Goal: Task Accomplishment & Management: Manage account settings

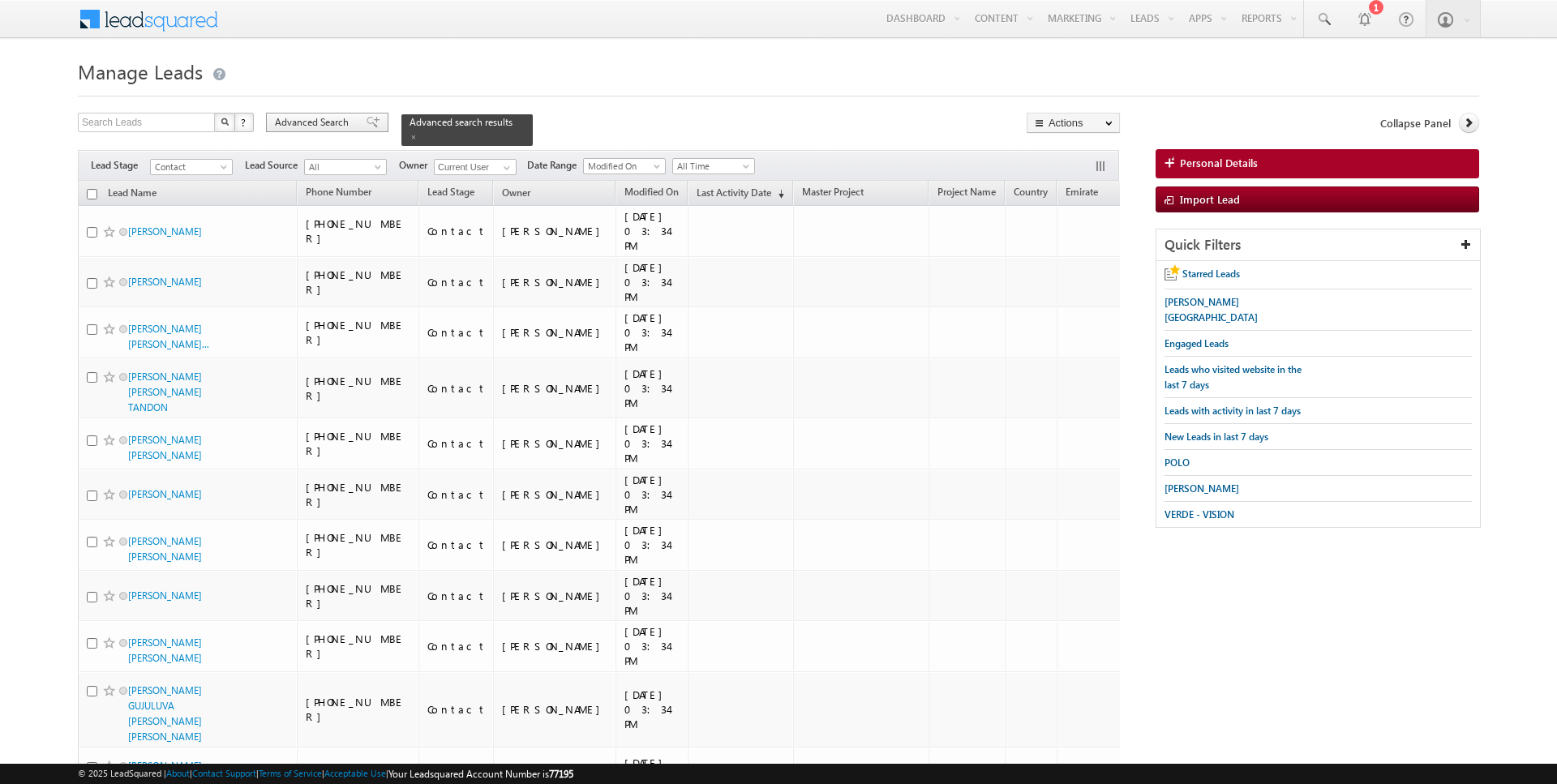
click at [338, 121] on span "Advanced Search" at bounding box center [314, 122] width 79 height 15
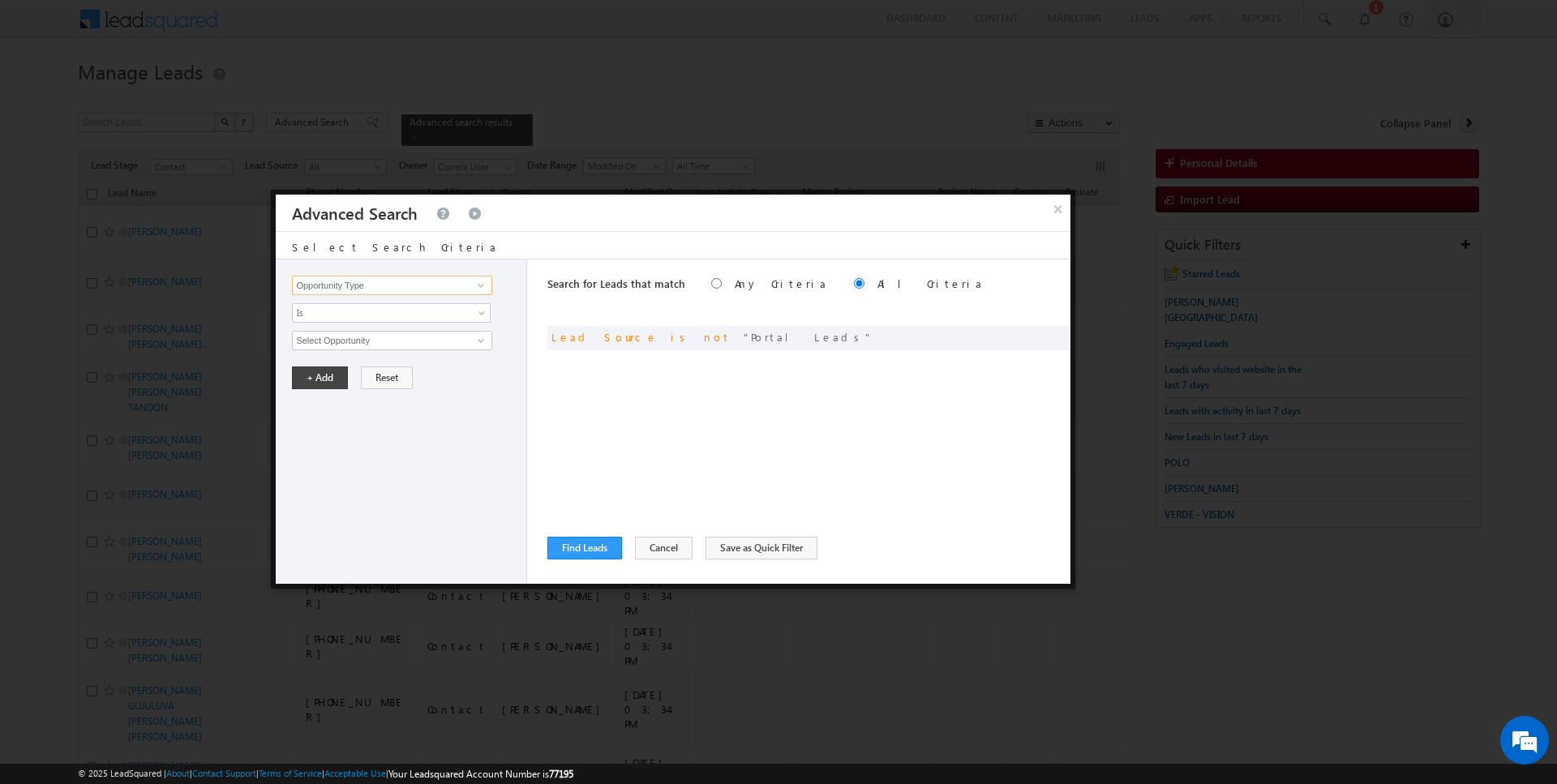
click at [386, 286] on input "Opportunity Type" at bounding box center [391, 285] width 199 height 20
type input "Lead Activity"
click at [378, 313] on span "Is" at bounding box center [381, 313] width 176 height 15
click at [358, 348] on link "Is Not" at bounding box center [391, 346] width 198 height 15
click at [358, 348] on div "Opportunity Type Lead Activity Task Sales Group Prospect Id Address 1 Address 2…" at bounding box center [401, 421] width 251 height 324
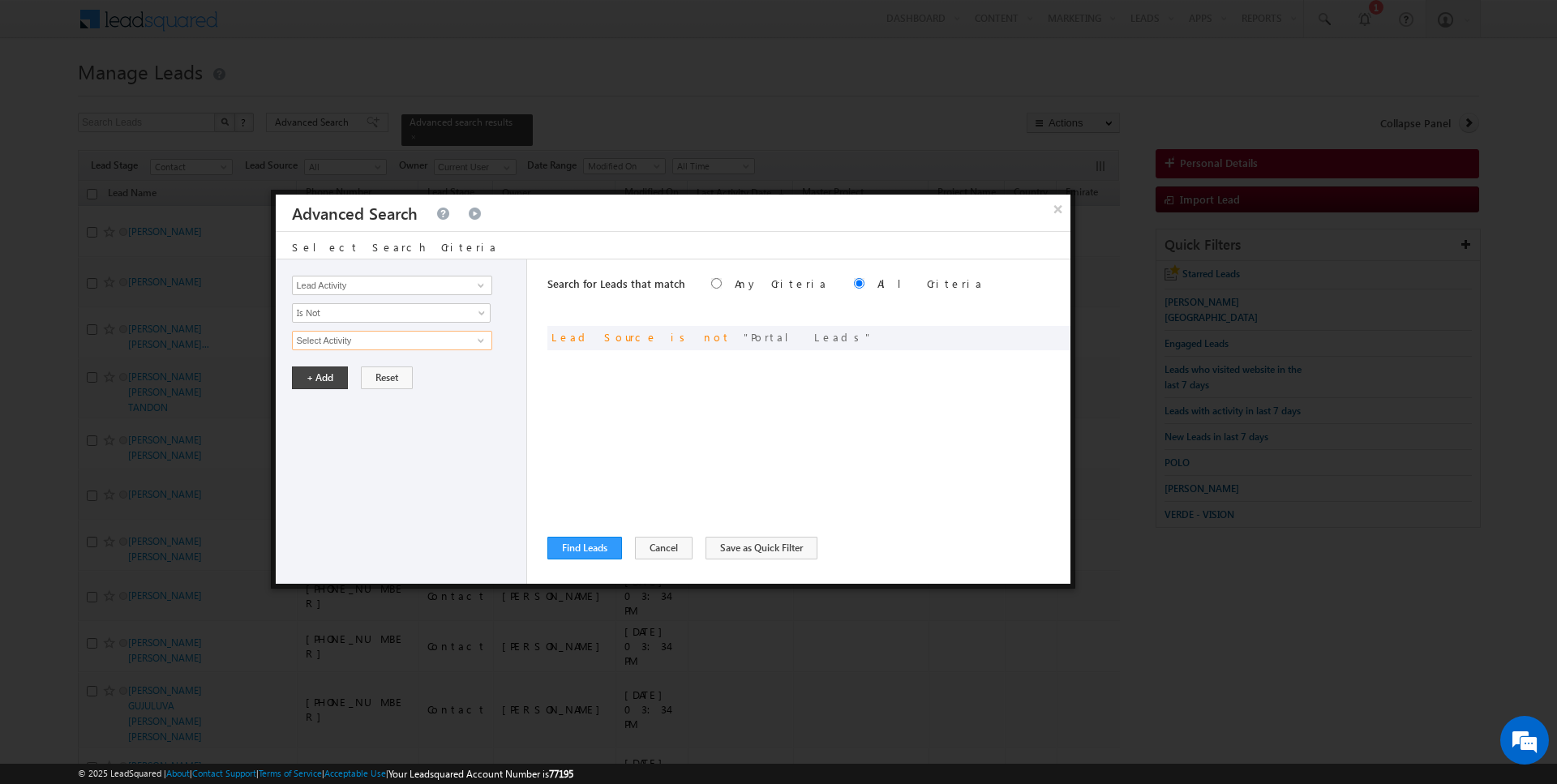
click at [359, 339] on input "Select Activity" at bounding box center [391, 340] width 199 height 20
type input "Outbound Phone Call Activity"
click at [322, 396] on button "+ Add" at bounding box center [320, 405] width 56 height 23
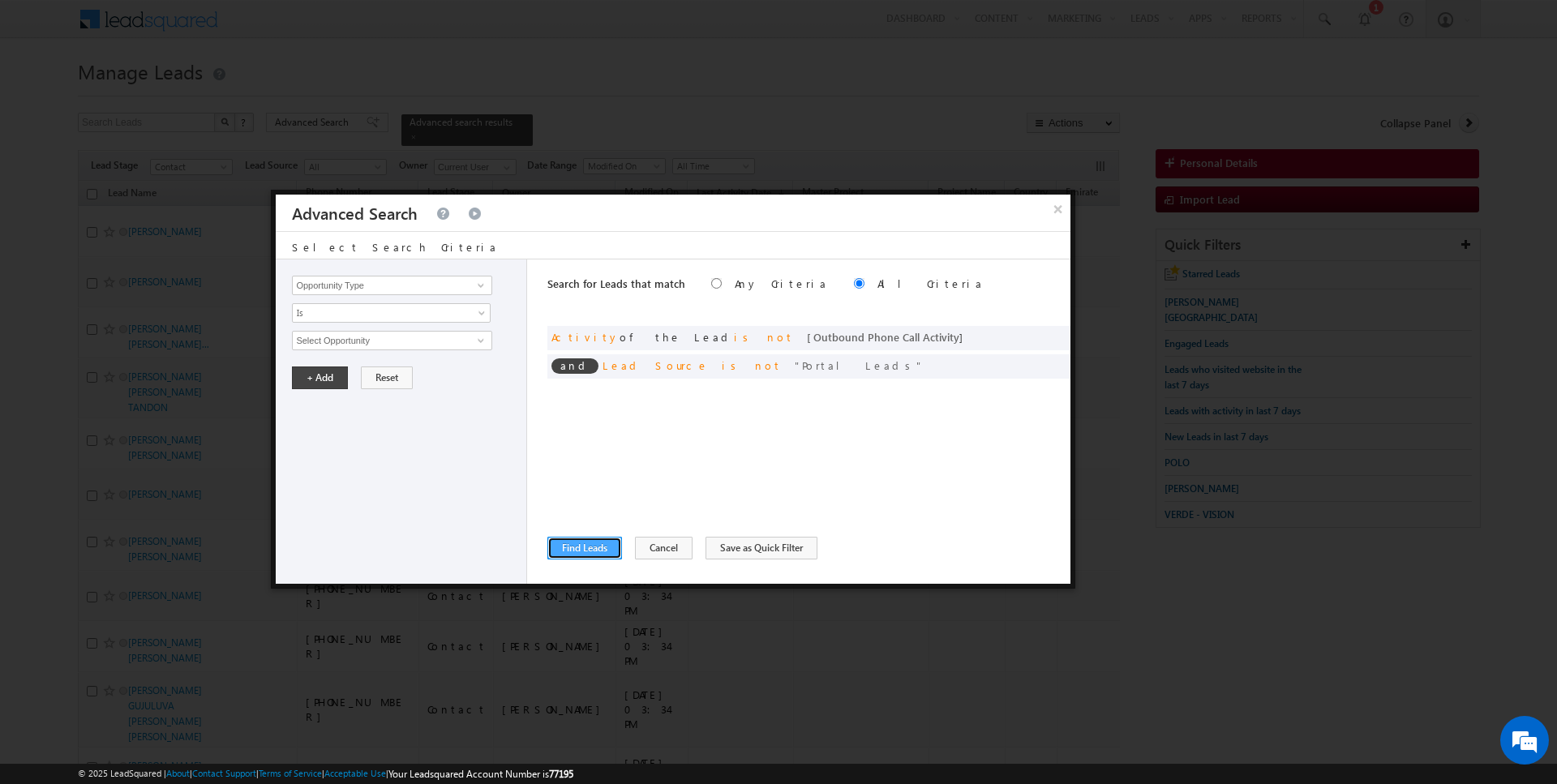
click at [572, 549] on button "Find Leads" at bounding box center [584, 549] width 75 height 23
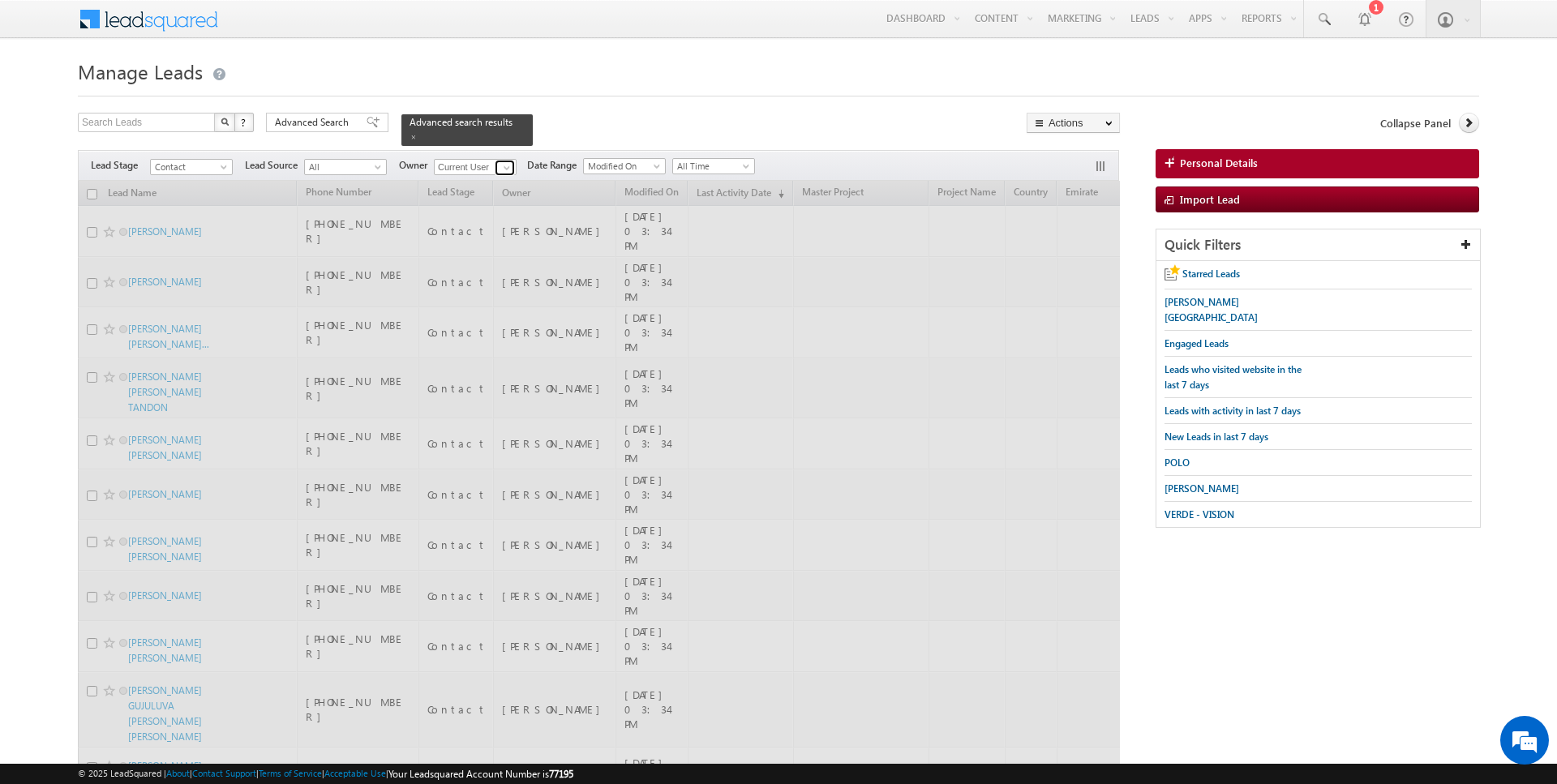
click at [504, 166] on span at bounding box center [507, 168] width 13 height 13
type input "[PERSON_NAME]"
click at [653, 93] on div at bounding box center [778, 91] width 1401 height 11
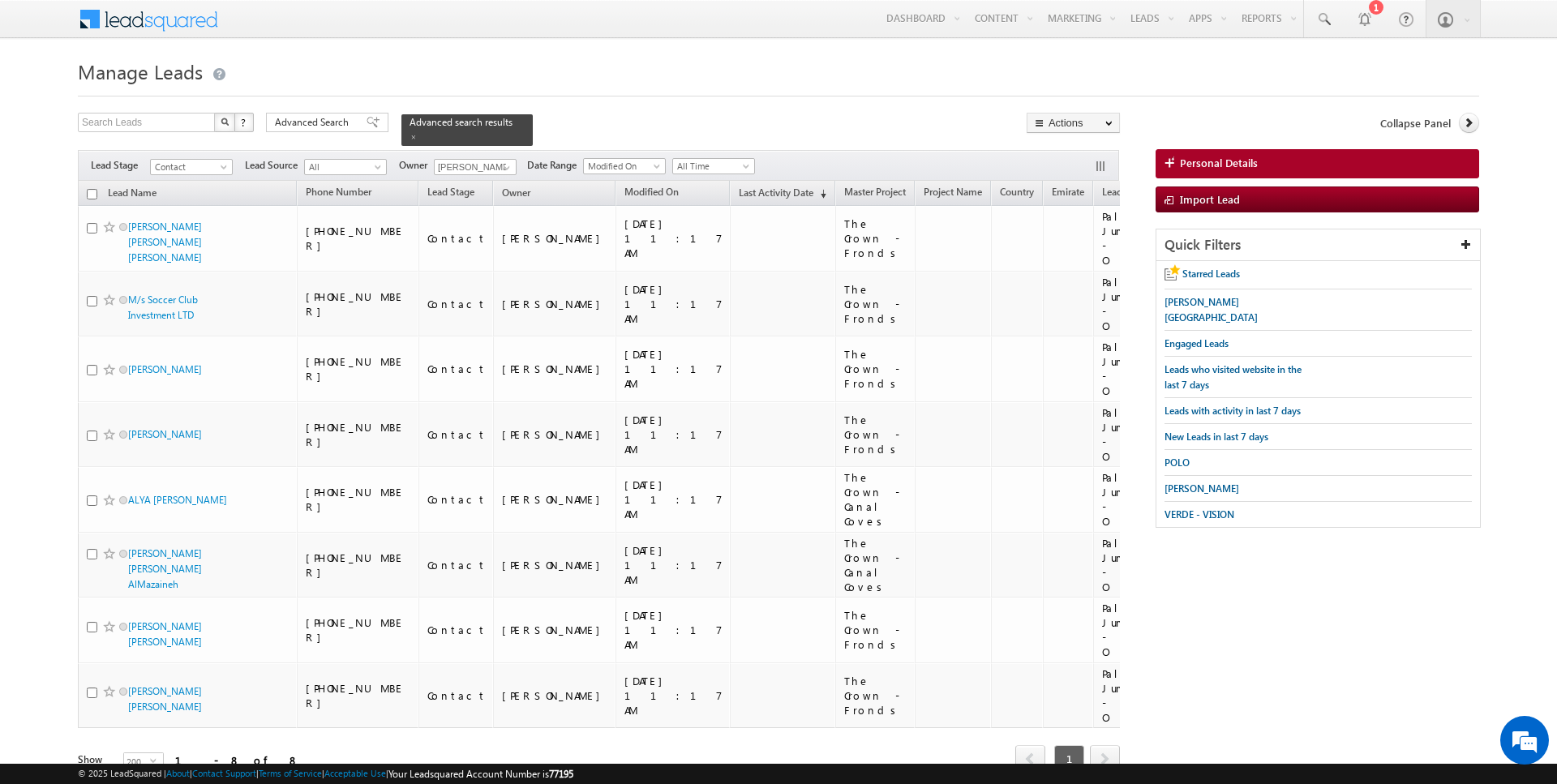
click at [91, 194] on input "checkbox" at bounding box center [92, 194] width 11 height 11
checkbox input "true"
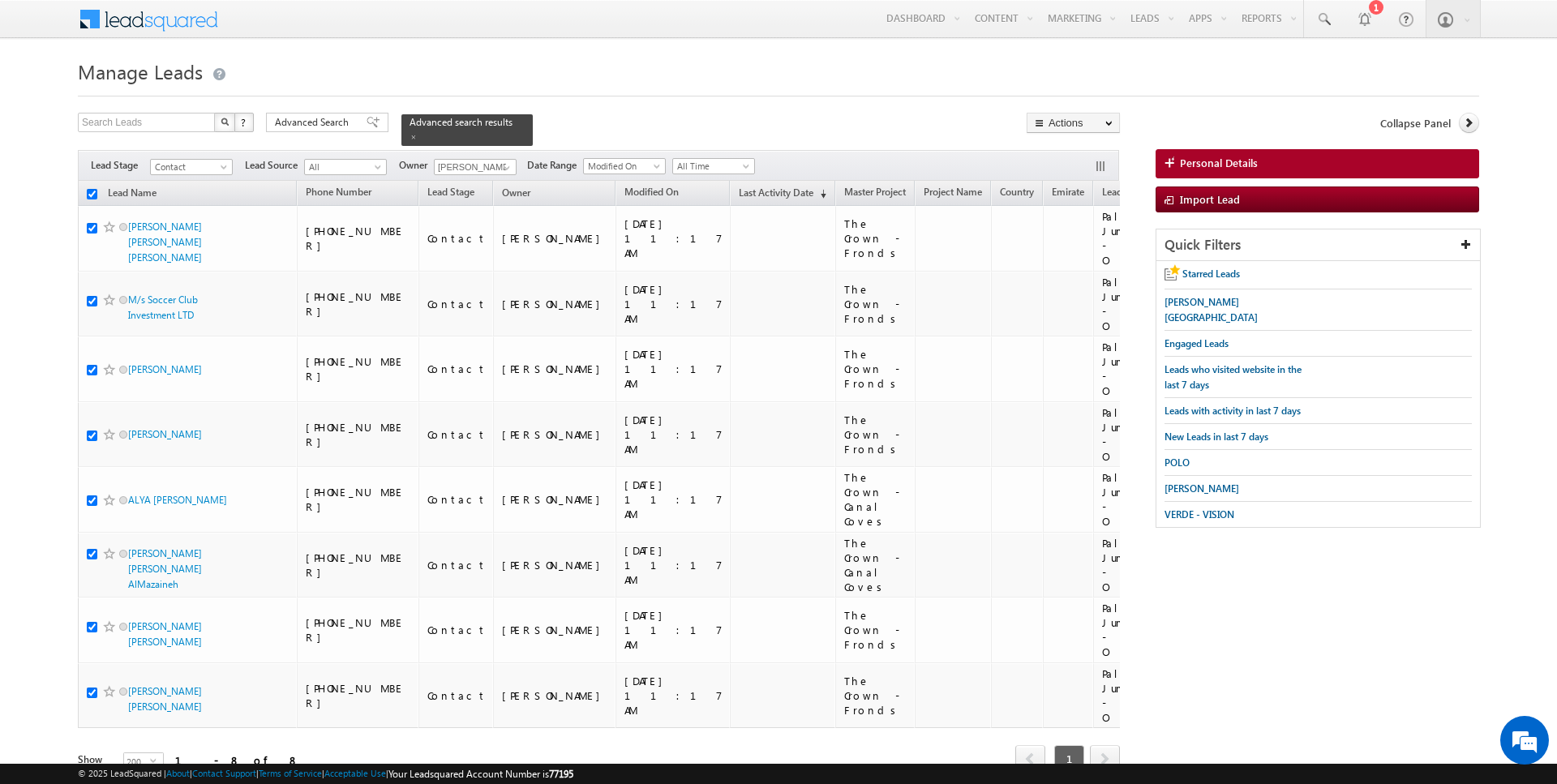
checkbox input "true"
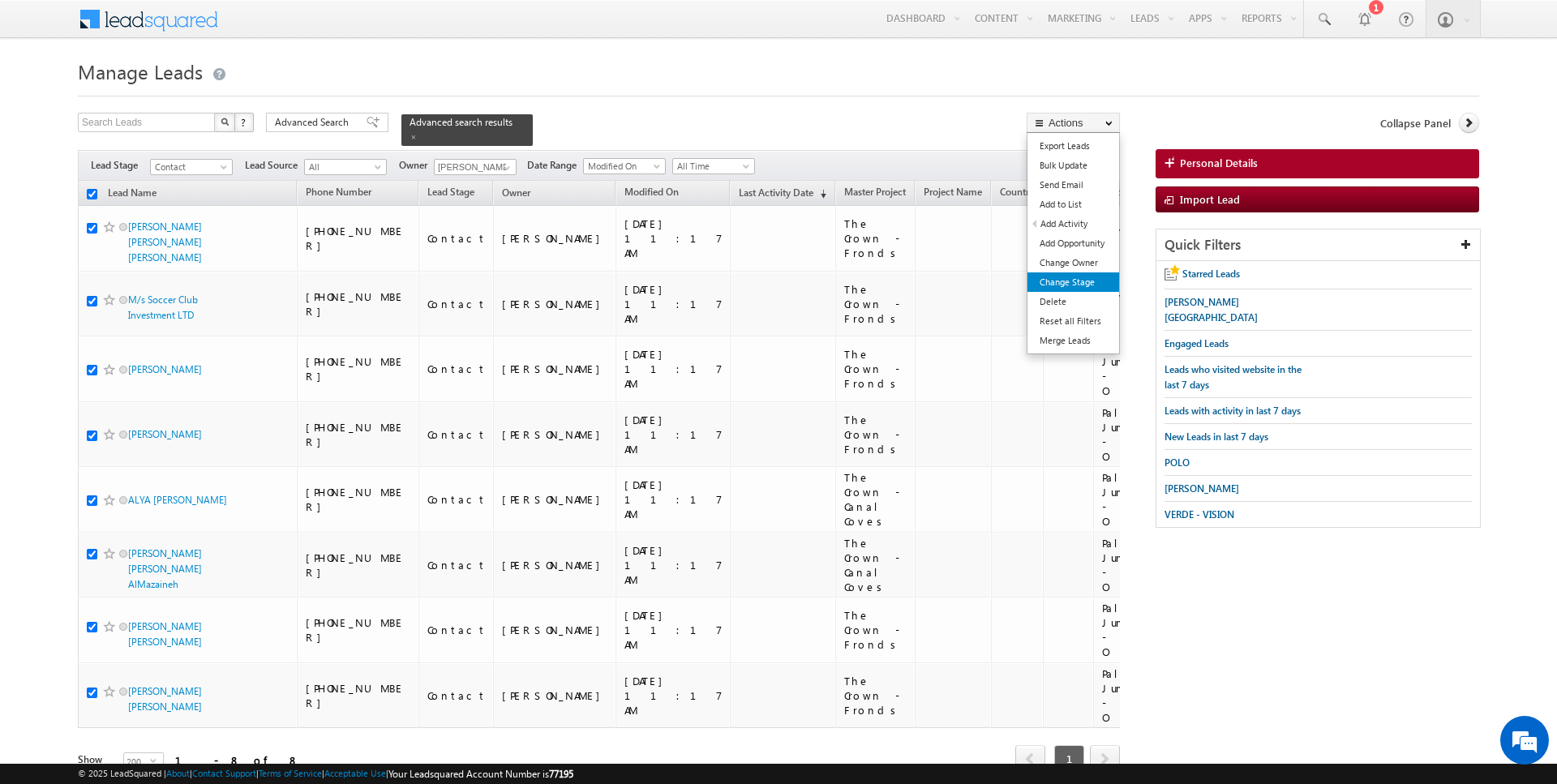
click at [1065, 273] on link "Change Stage" at bounding box center [1074, 282] width 92 height 20
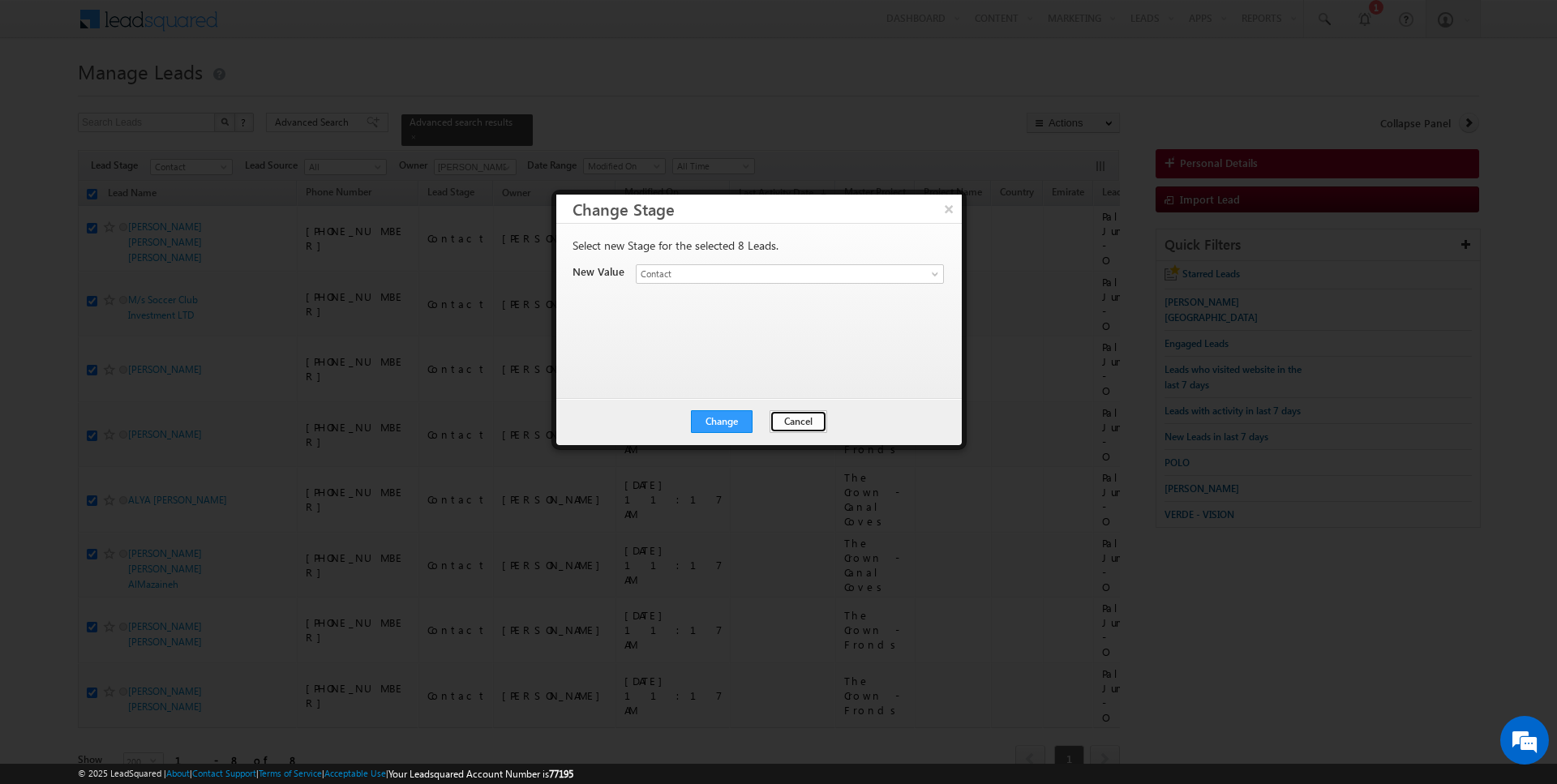
click at [797, 415] on button "Cancel" at bounding box center [798, 422] width 57 height 23
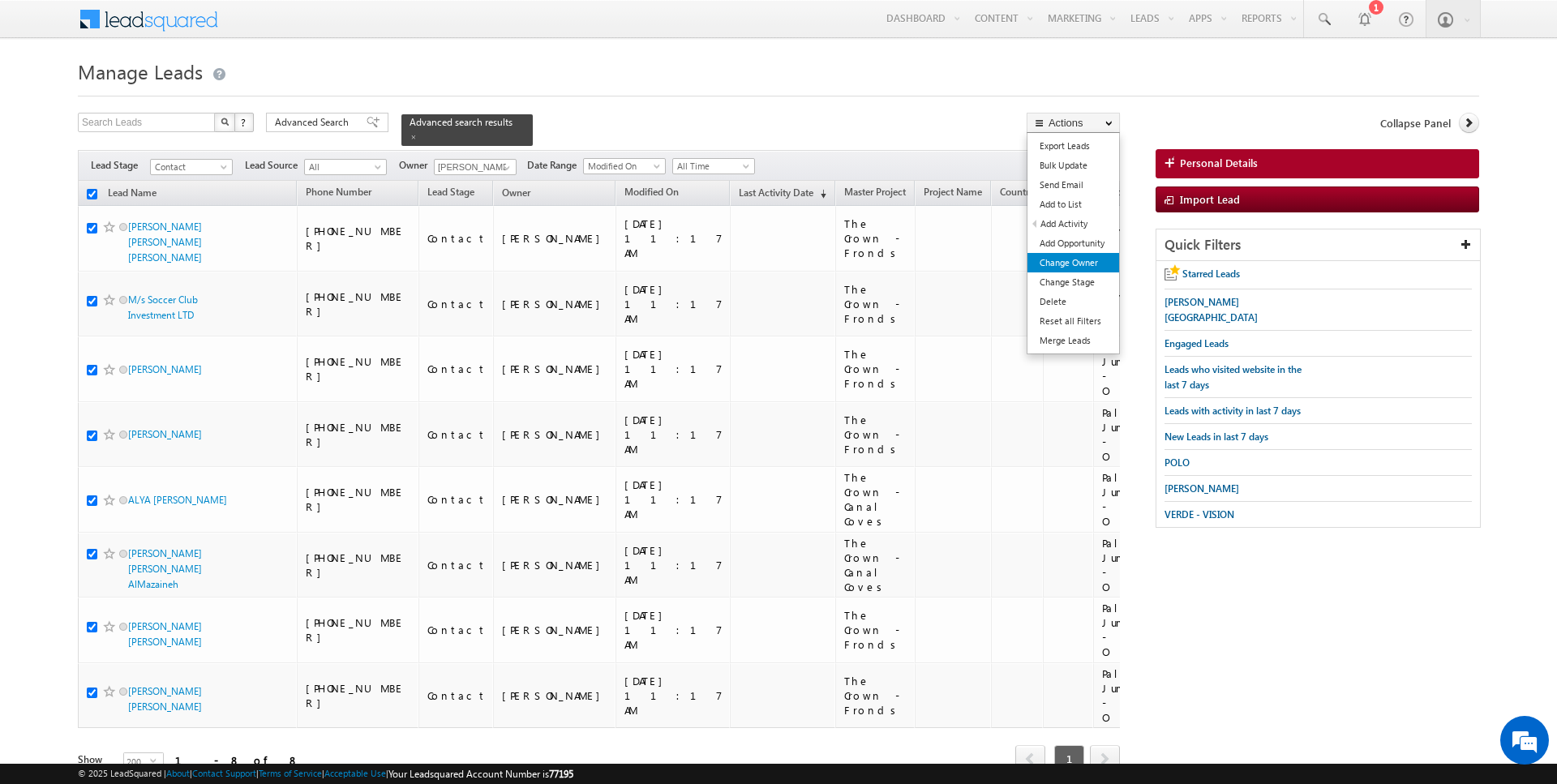
click at [1071, 263] on link "Change Owner" at bounding box center [1074, 262] width 92 height 20
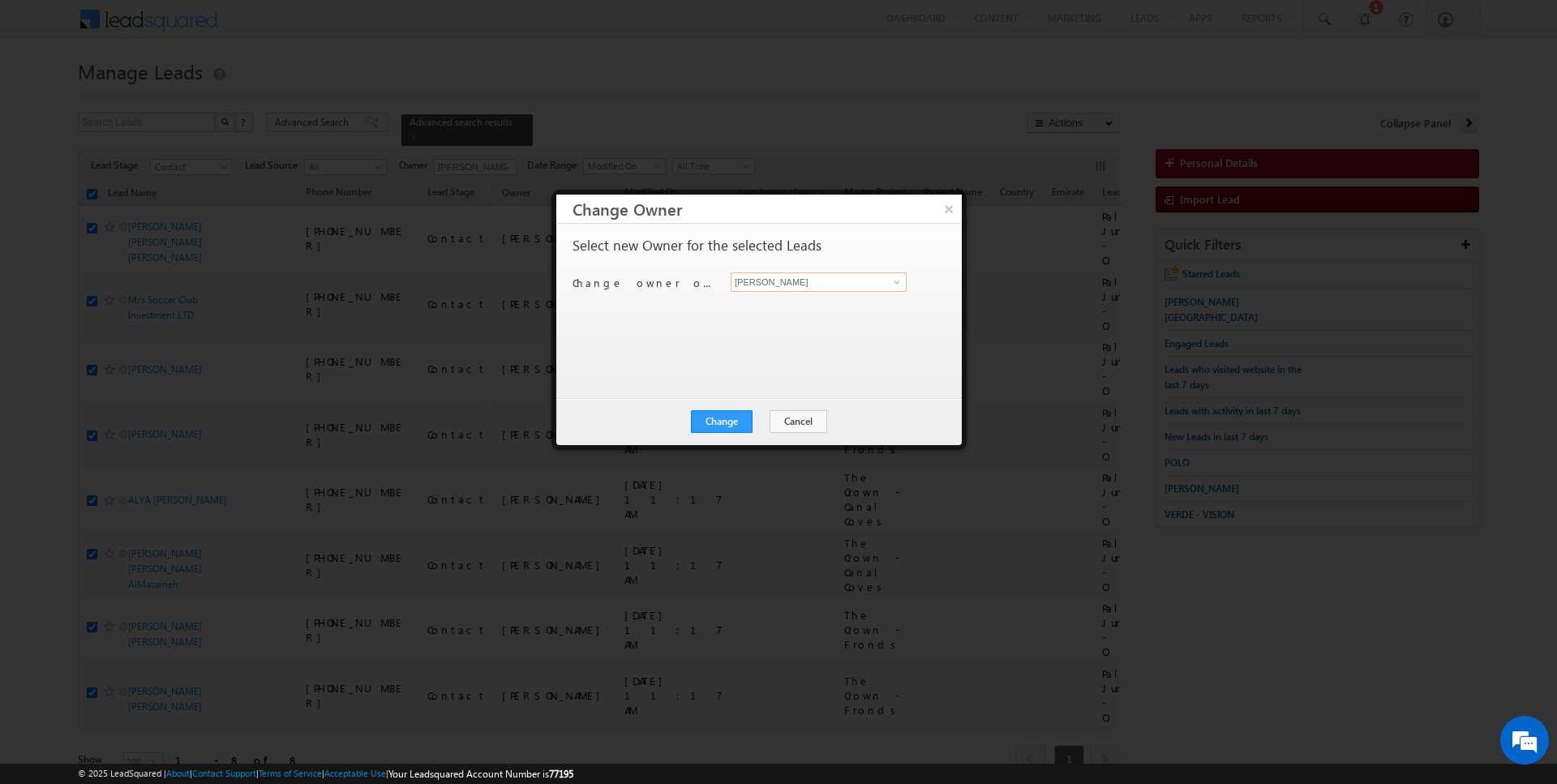
click at [733, 283] on input "[PERSON_NAME]" at bounding box center [819, 282] width 176 height 20
type input "[PERSON_NAME]"
click at [716, 428] on button "Change" at bounding box center [721, 422] width 62 height 23
click at [747, 416] on button "Close" at bounding box center [761, 422] width 52 height 23
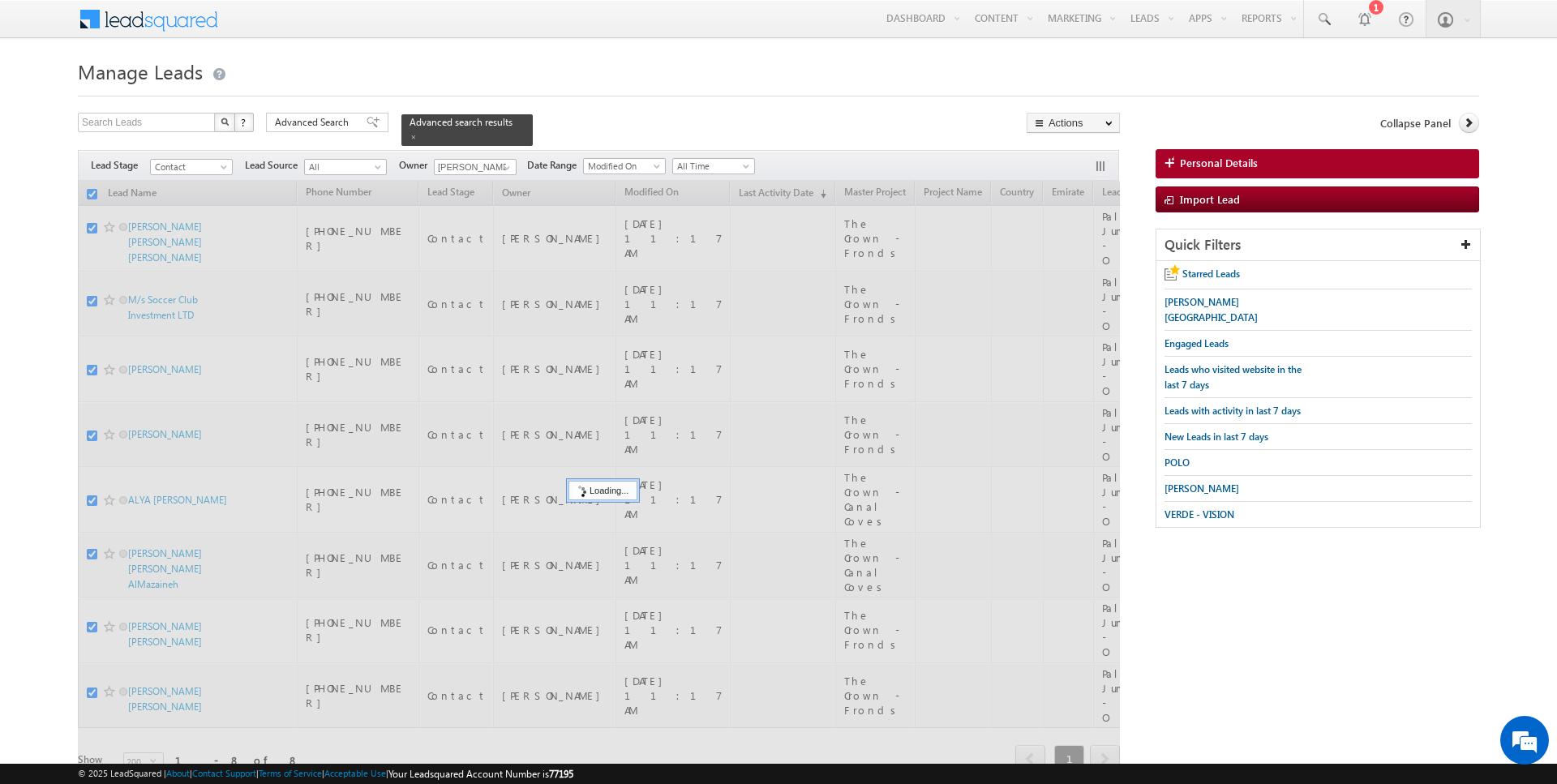
checkbox input "false"
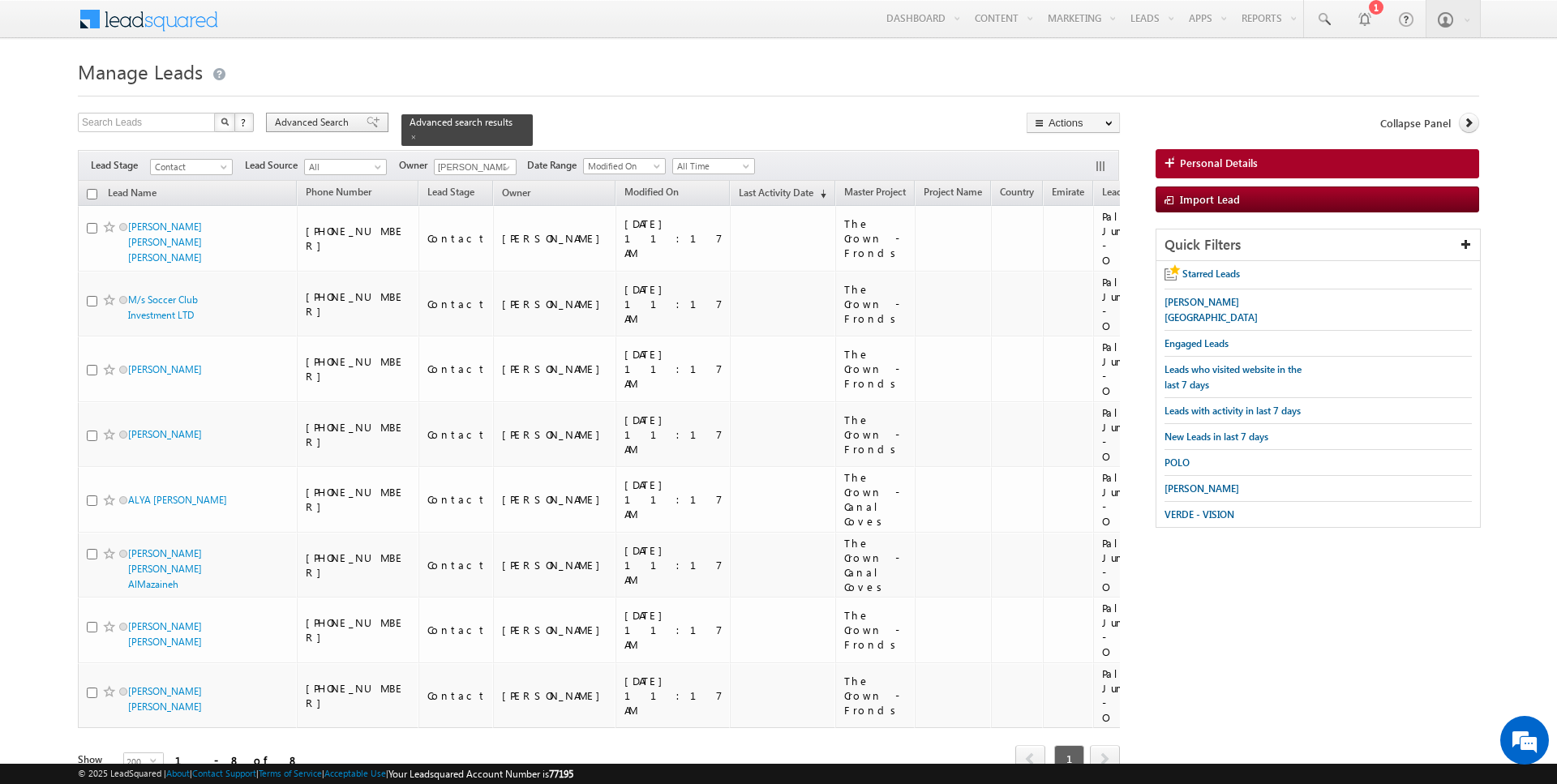
click at [301, 122] on span "Advanced Search" at bounding box center [314, 122] width 79 height 15
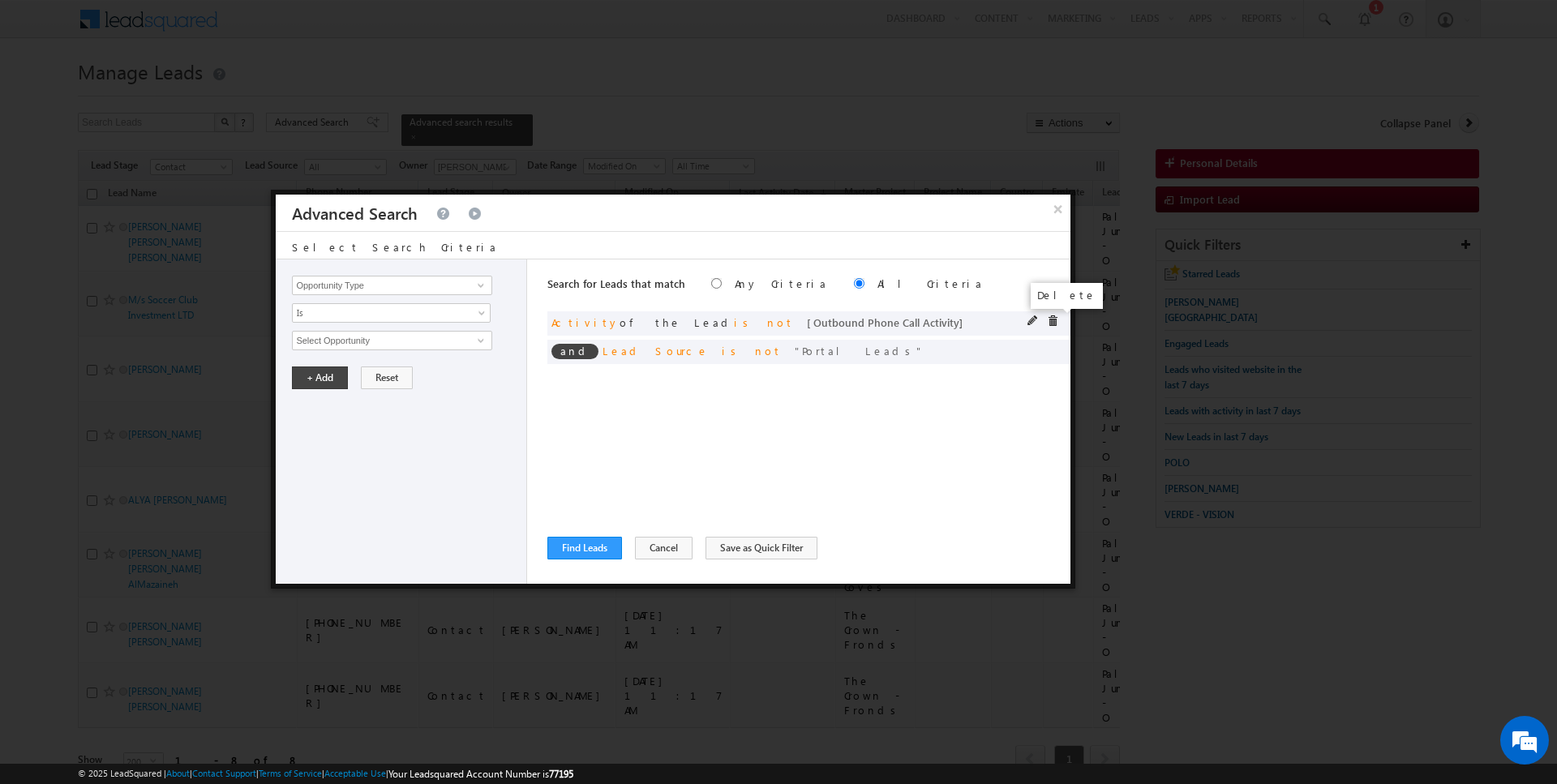
click at [1052, 321] on span at bounding box center [1052, 321] width 11 height 11
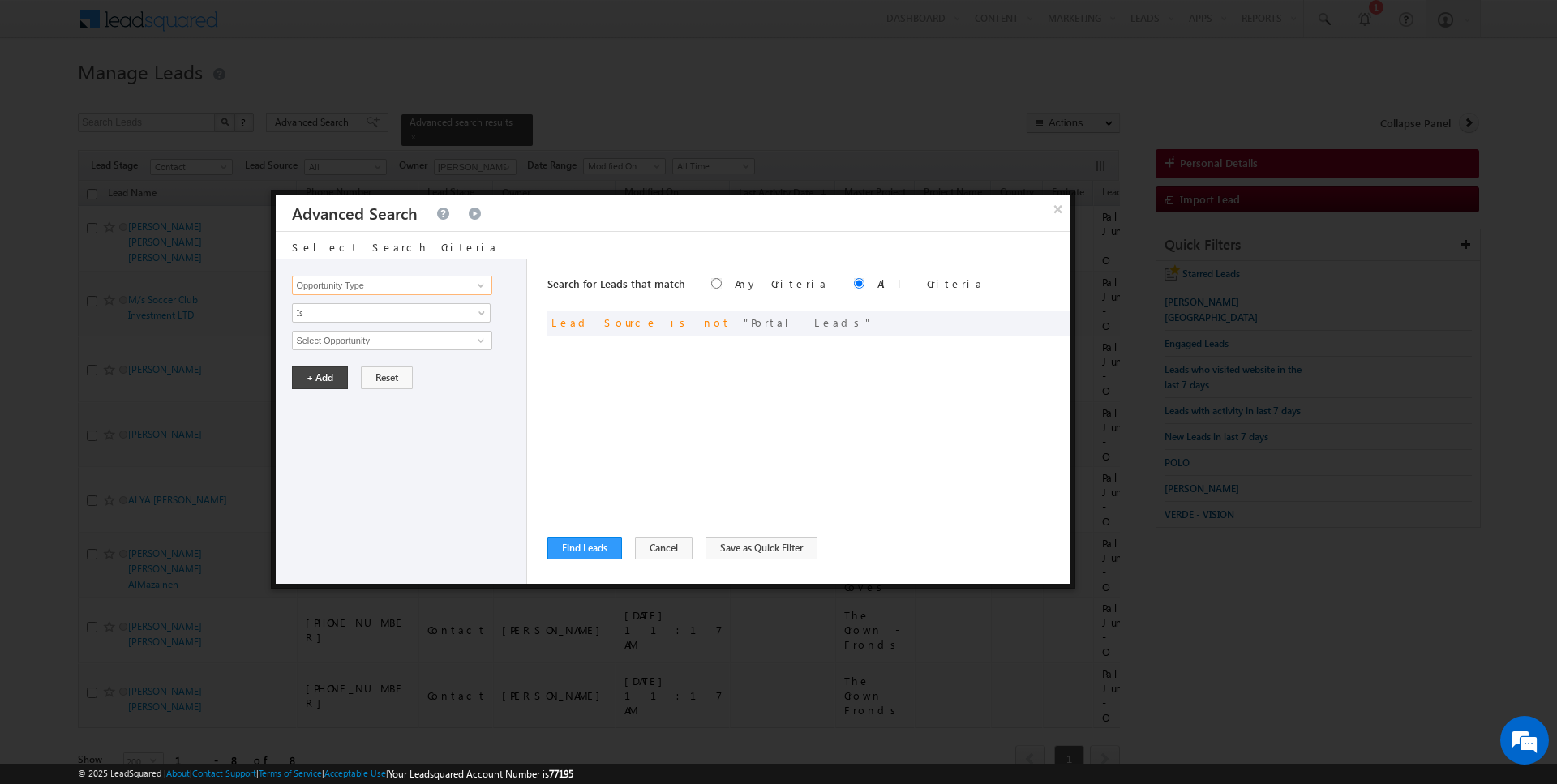
click at [431, 285] on input "Opportunity Type" at bounding box center [391, 285] width 199 height 20
type input "Last Activity Date"
click at [379, 312] on span "Is" at bounding box center [381, 313] width 176 height 15
click at [333, 343] on link "Before" at bounding box center [391, 346] width 198 height 15
click at [325, 374] on button "+ Add" at bounding box center [320, 378] width 56 height 23
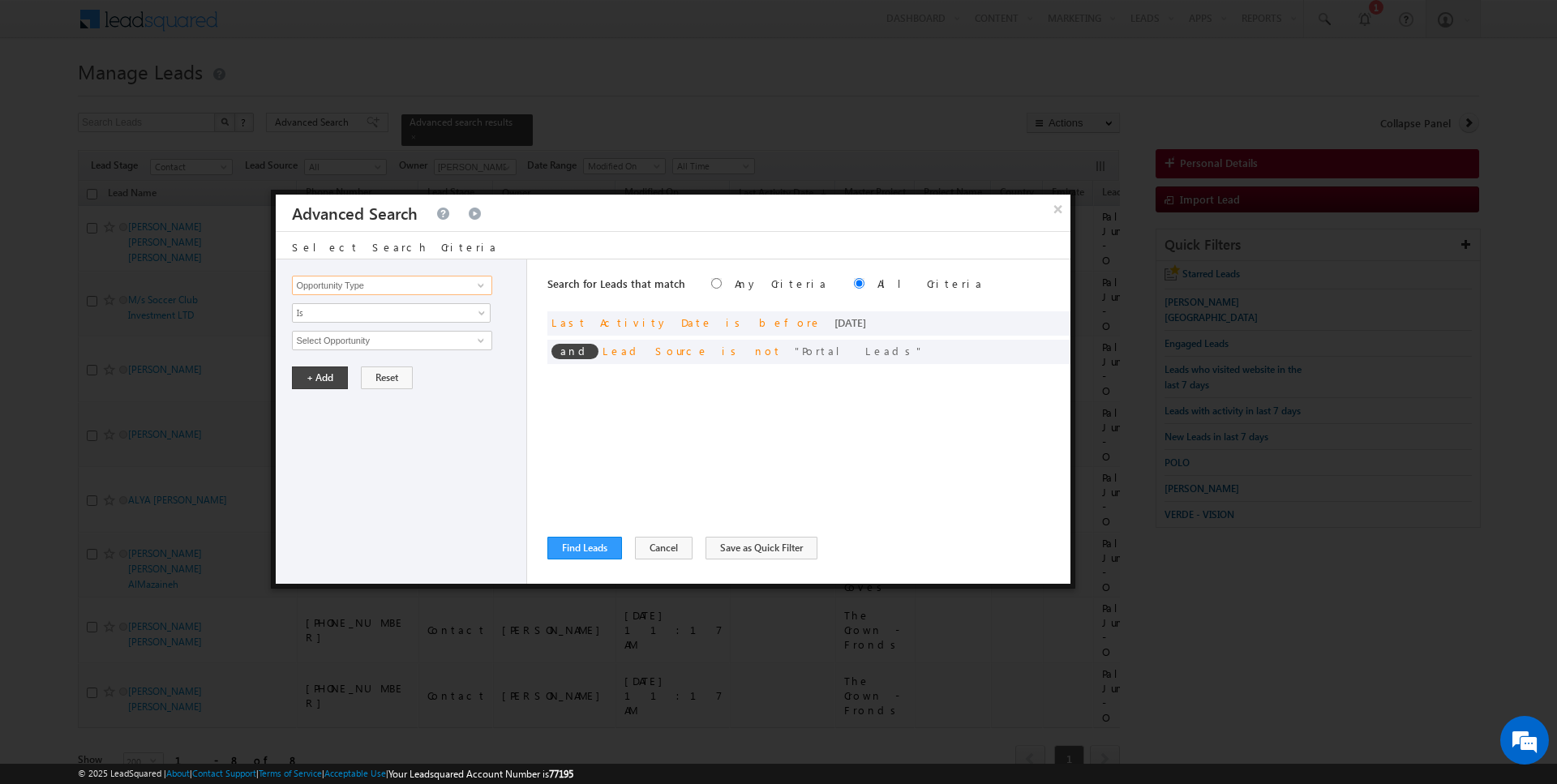
click at [376, 277] on input "Opportunity Type" at bounding box center [391, 285] width 199 height 20
click at [567, 563] on div "Search for Leads that match Any Criteria All Criteria Note that the current tri…" at bounding box center [809, 421] width 523 height 324
click at [571, 545] on button "Find Leads" at bounding box center [584, 549] width 75 height 23
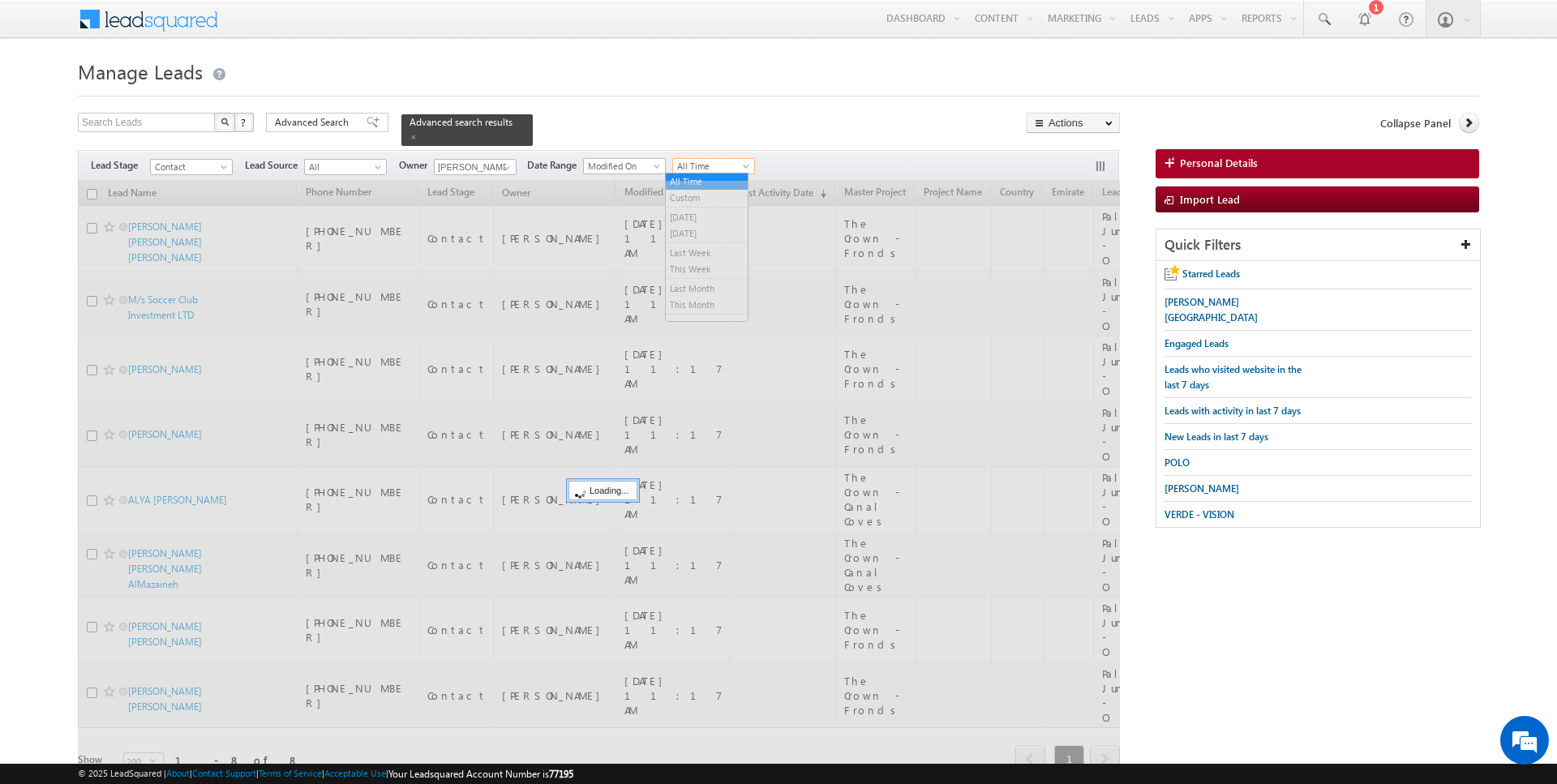
click at [710, 160] on span "All Time" at bounding box center [712, 166] width 77 height 15
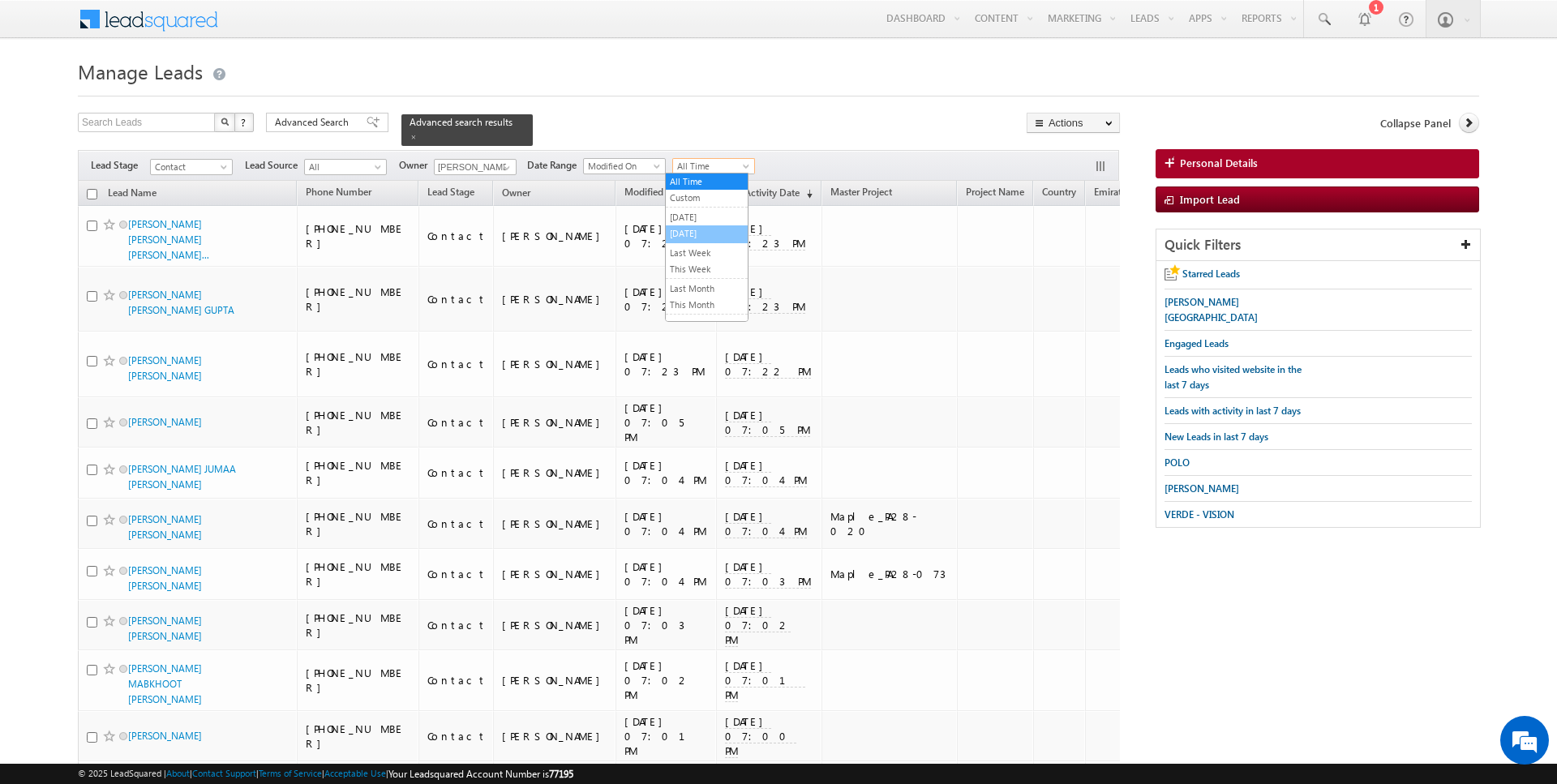
click at [694, 232] on link "[DATE]" at bounding box center [707, 234] width 82 height 15
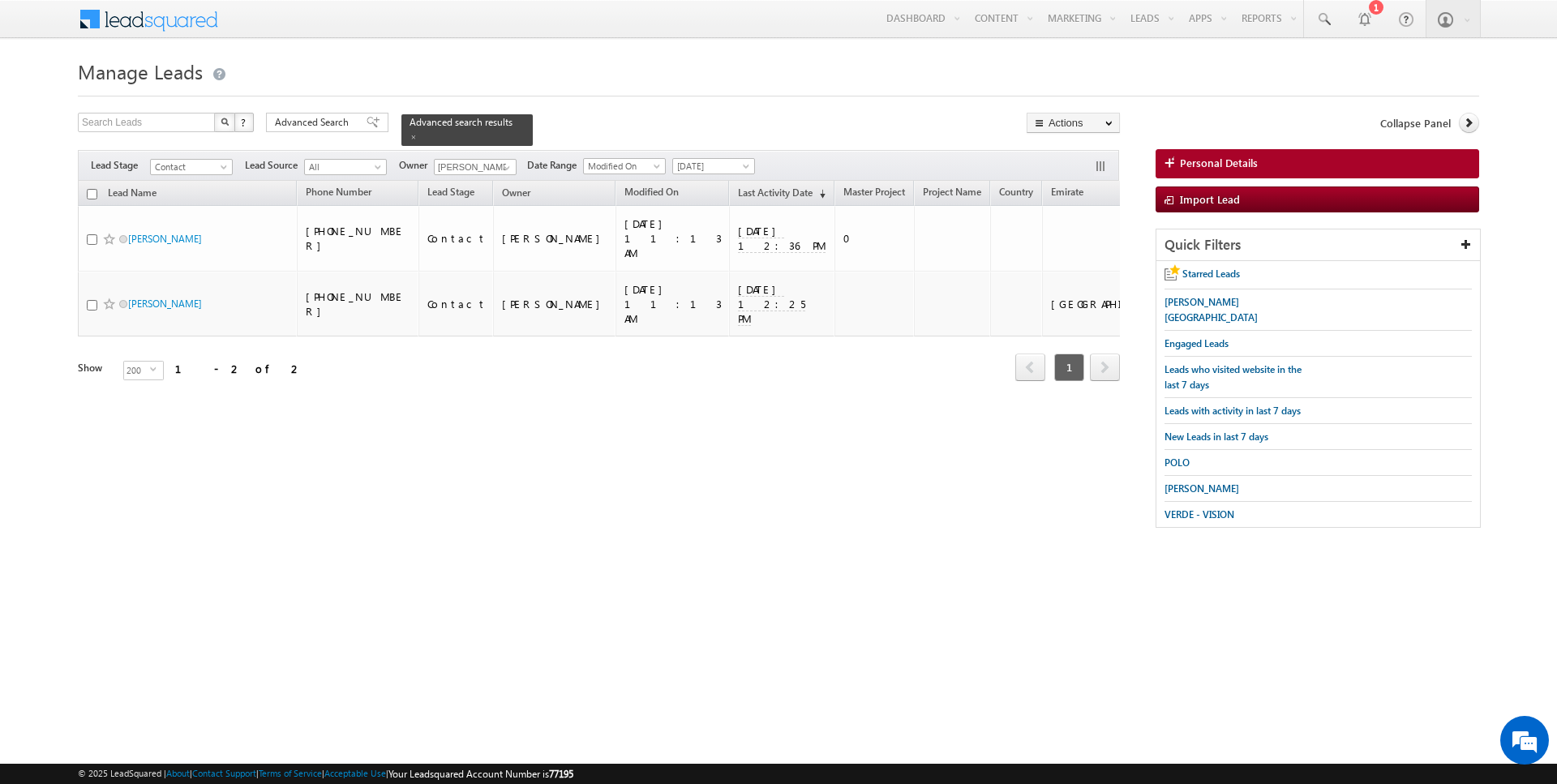
click at [91, 192] on input "checkbox" at bounding box center [92, 194] width 11 height 11
checkbox input "true"
click at [1068, 263] on link "Change Owner" at bounding box center [1074, 262] width 92 height 20
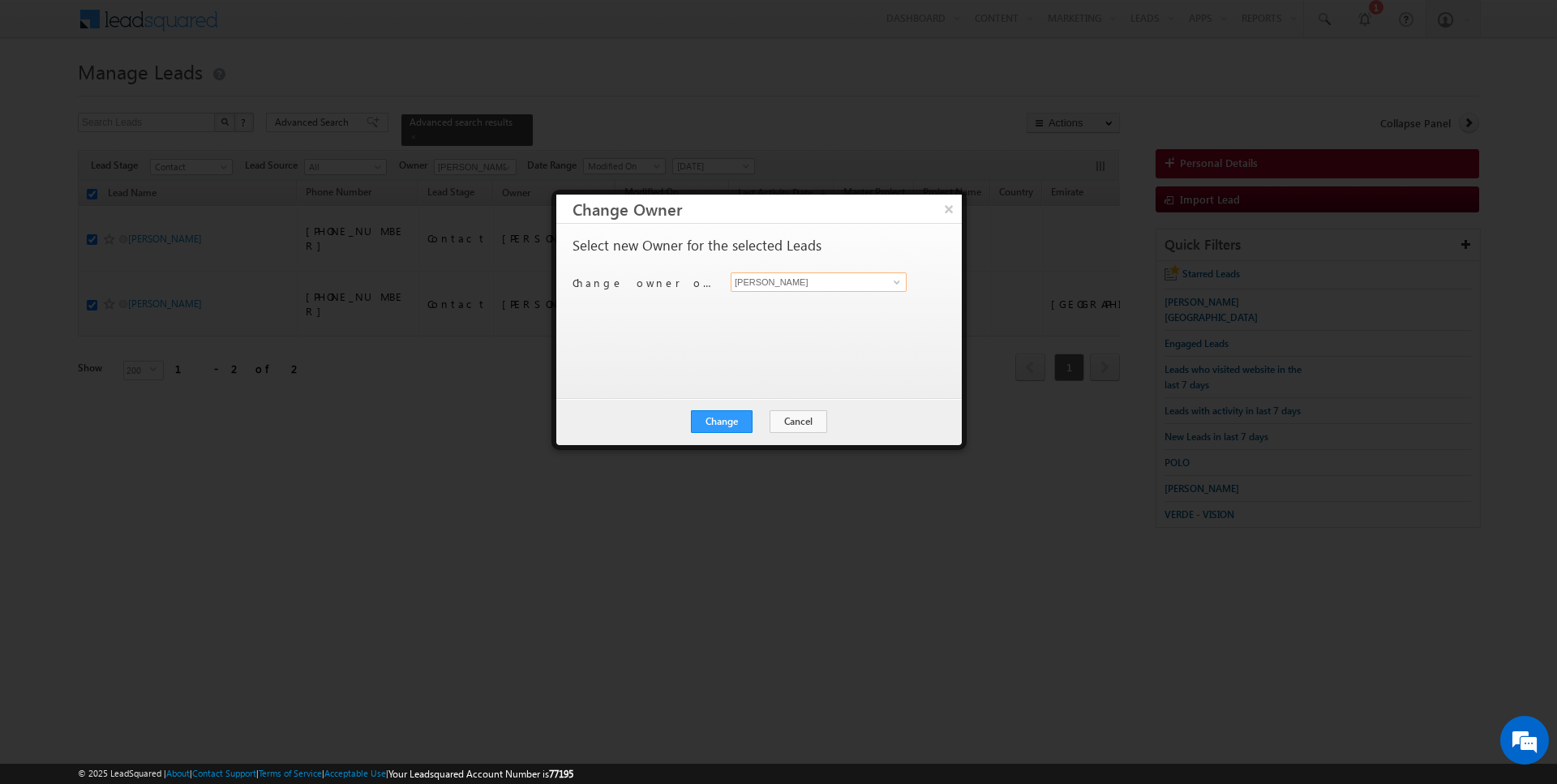
click at [801, 284] on input "[PERSON_NAME]" at bounding box center [819, 282] width 176 height 20
type input "[PERSON_NAME]"
click at [728, 421] on button "Change" at bounding box center [721, 422] width 62 height 23
click at [770, 418] on button "Close" at bounding box center [761, 422] width 52 height 23
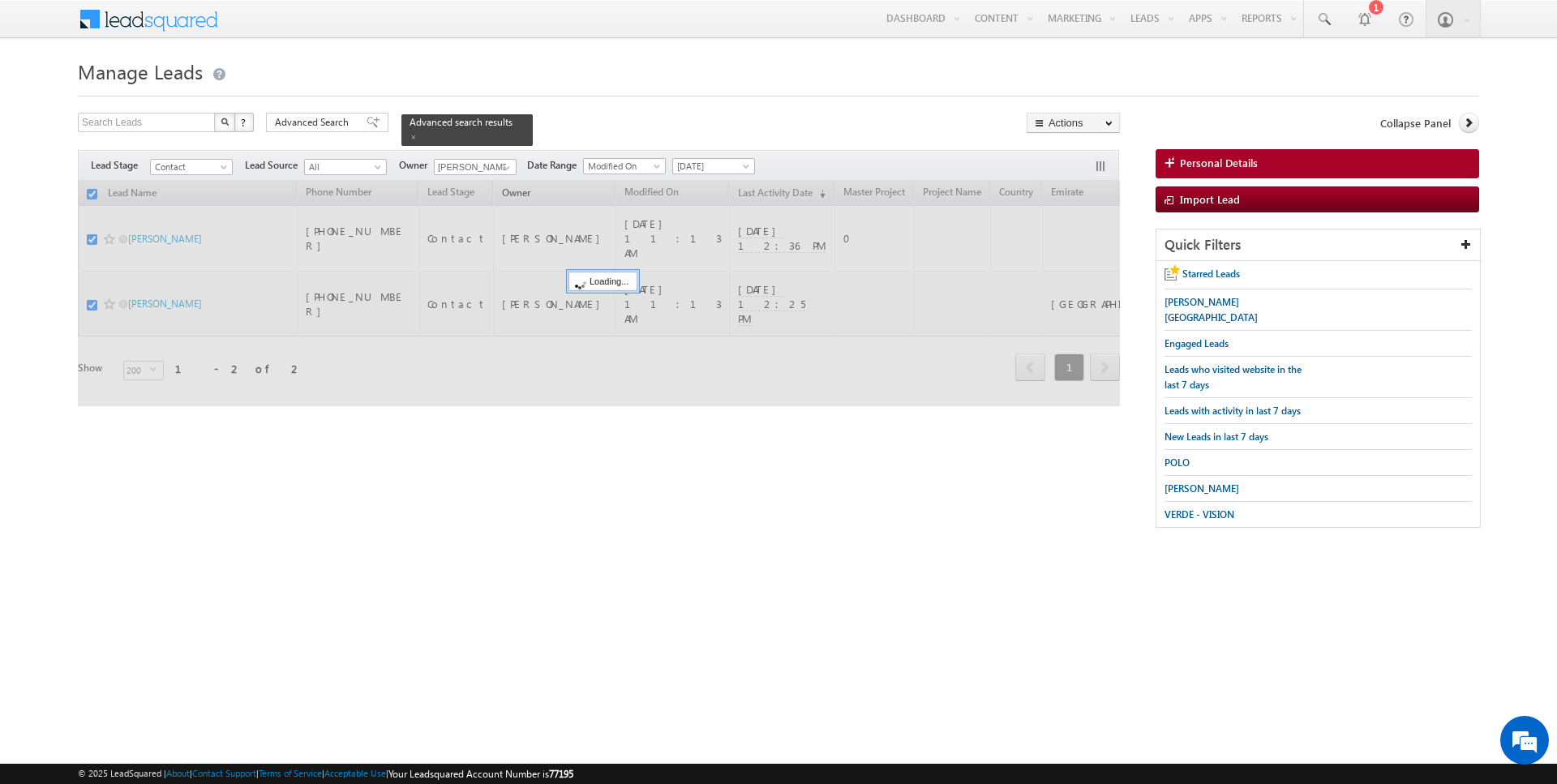
checkbox input "false"
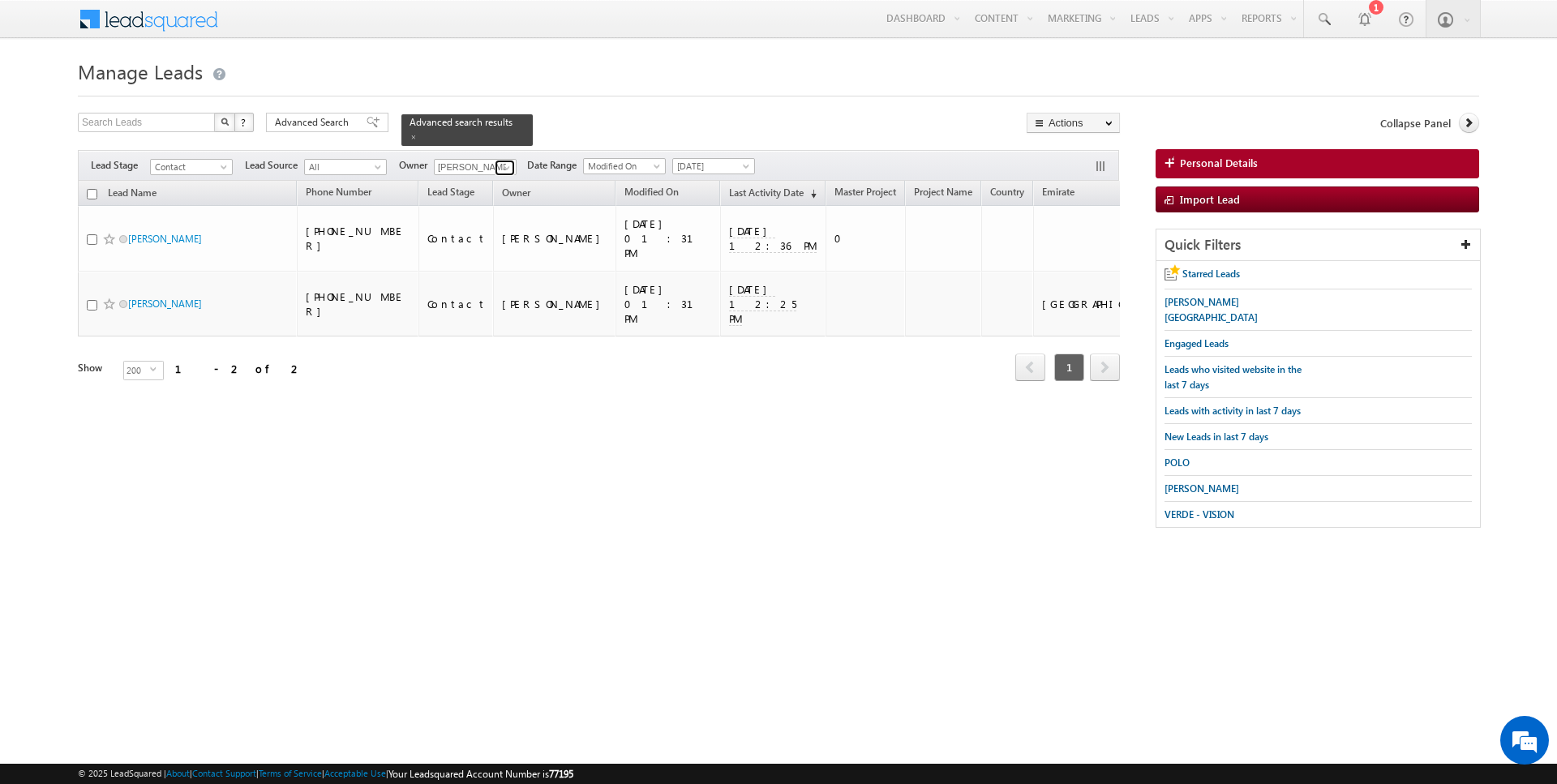
click at [502, 167] on span at bounding box center [507, 168] width 13 height 13
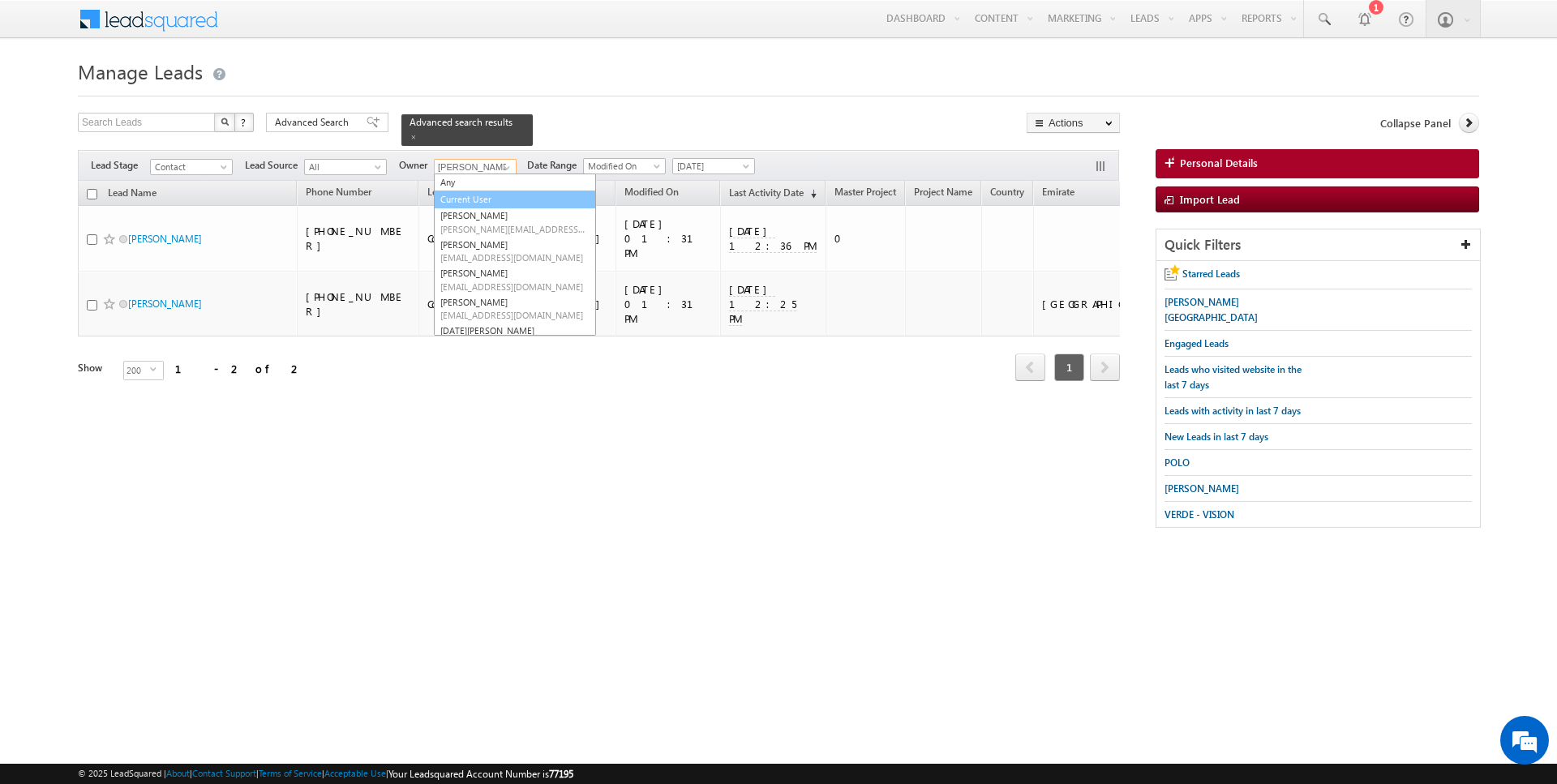
click at [468, 191] on link "Current User" at bounding box center [515, 199] width 162 height 19
type input "Current User"
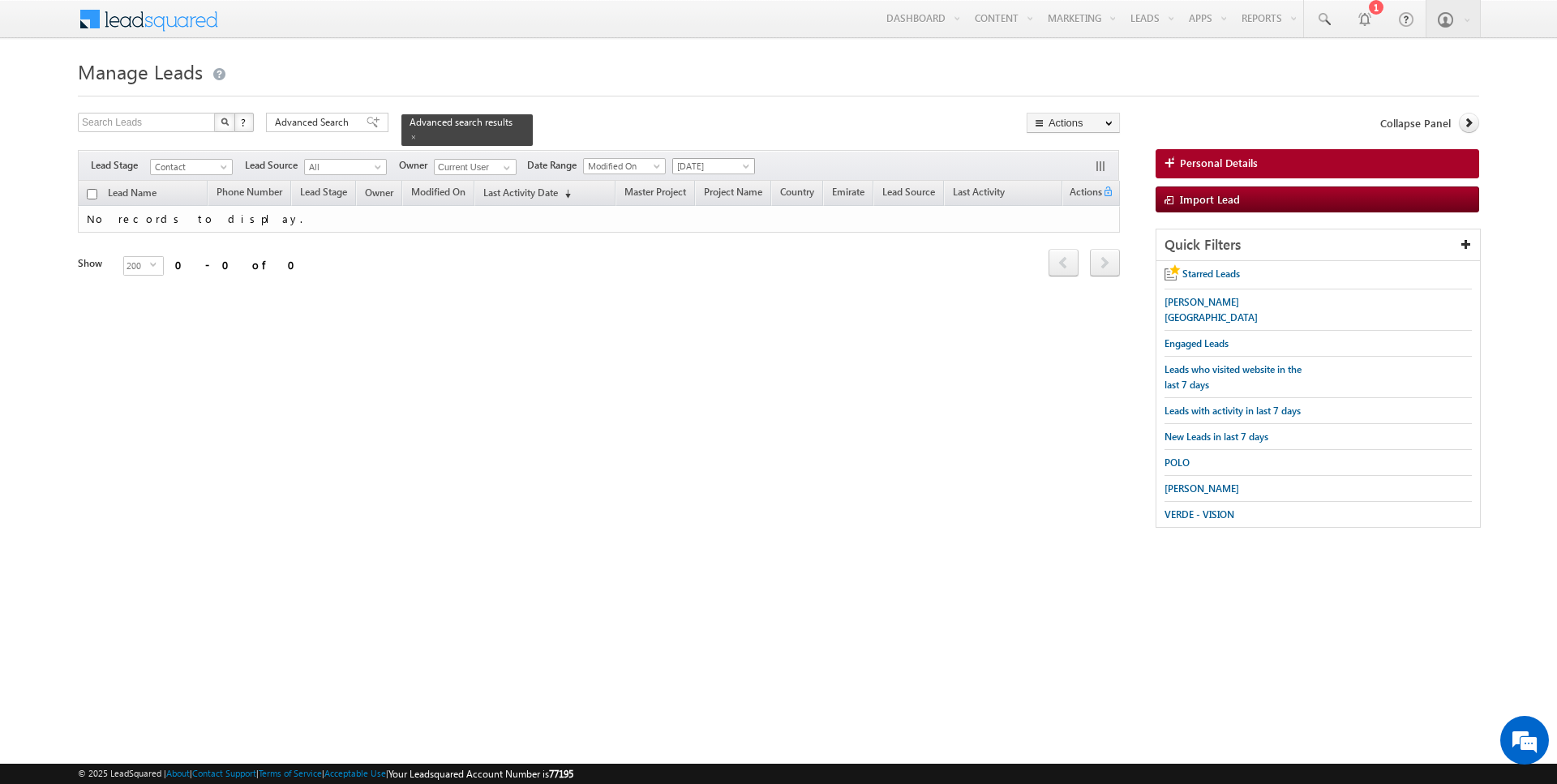
click at [729, 162] on span "[DATE]" at bounding box center [712, 166] width 77 height 15
click at [702, 181] on link "All Time" at bounding box center [707, 182] width 82 height 15
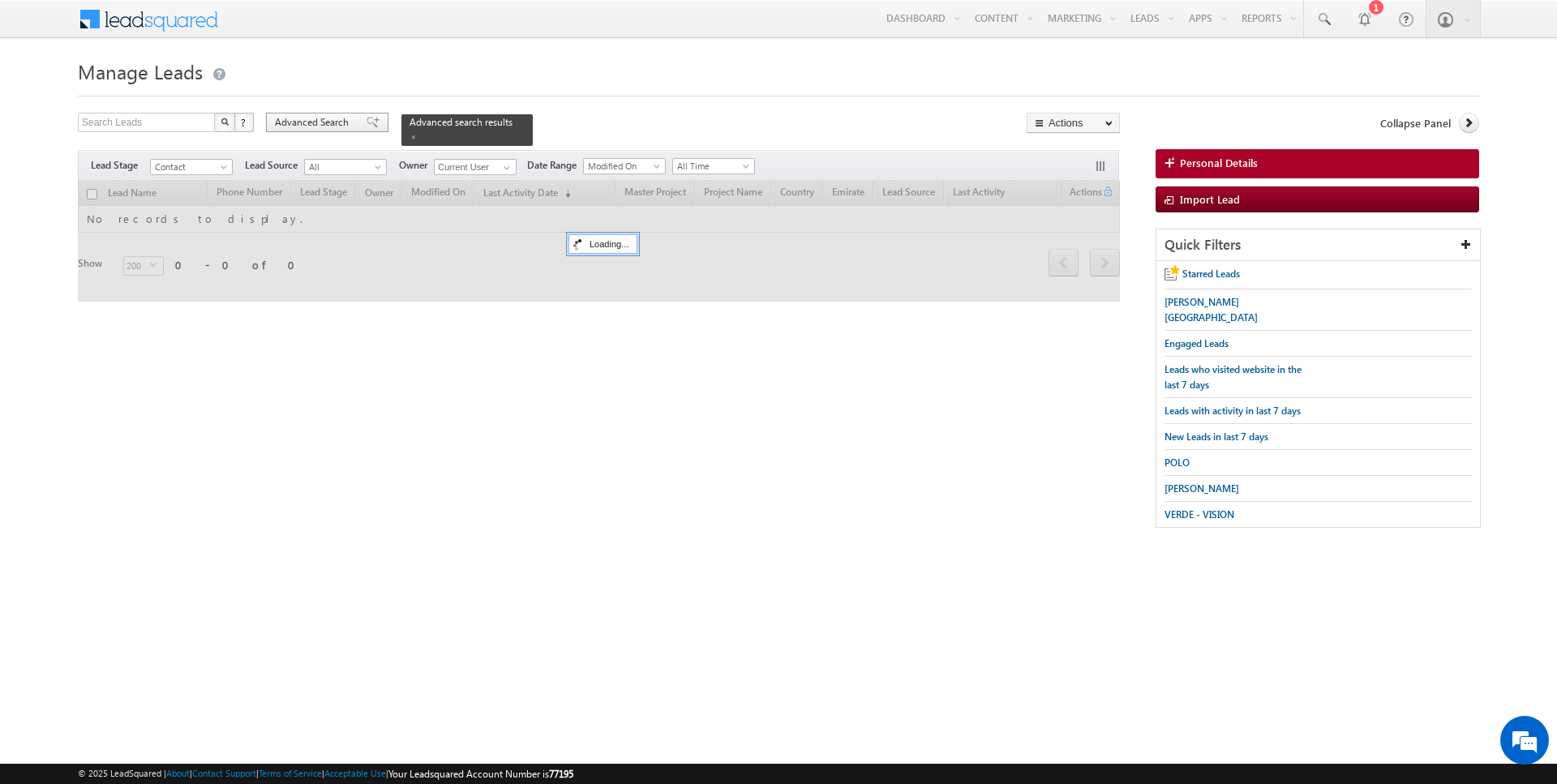
click at [319, 129] on span "Advanced Search" at bounding box center [314, 122] width 79 height 15
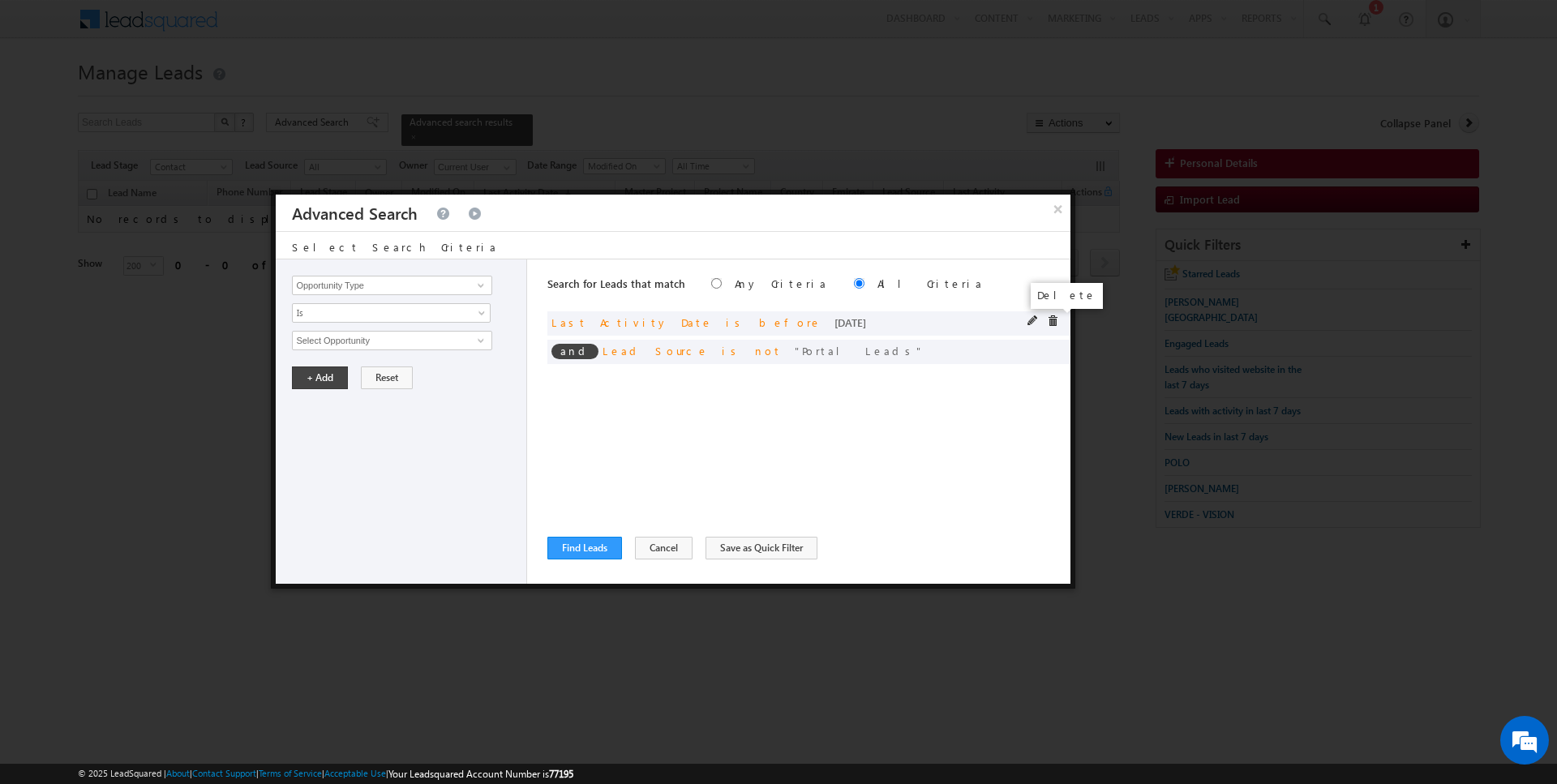
click at [1054, 321] on span at bounding box center [1052, 321] width 11 height 11
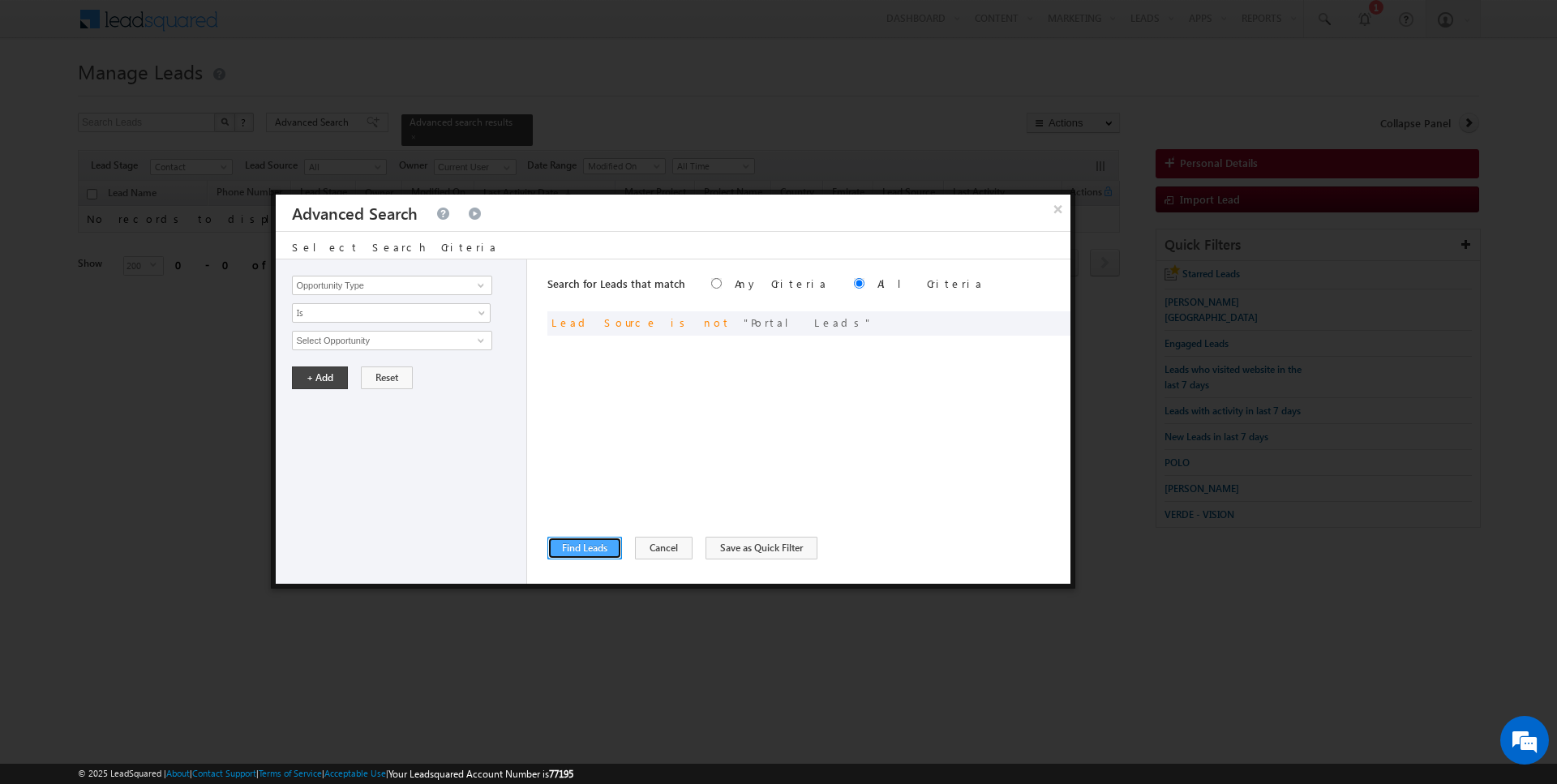
click at [592, 547] on button "Find Leads" at bounding box center [584, 549] width 75 height 23
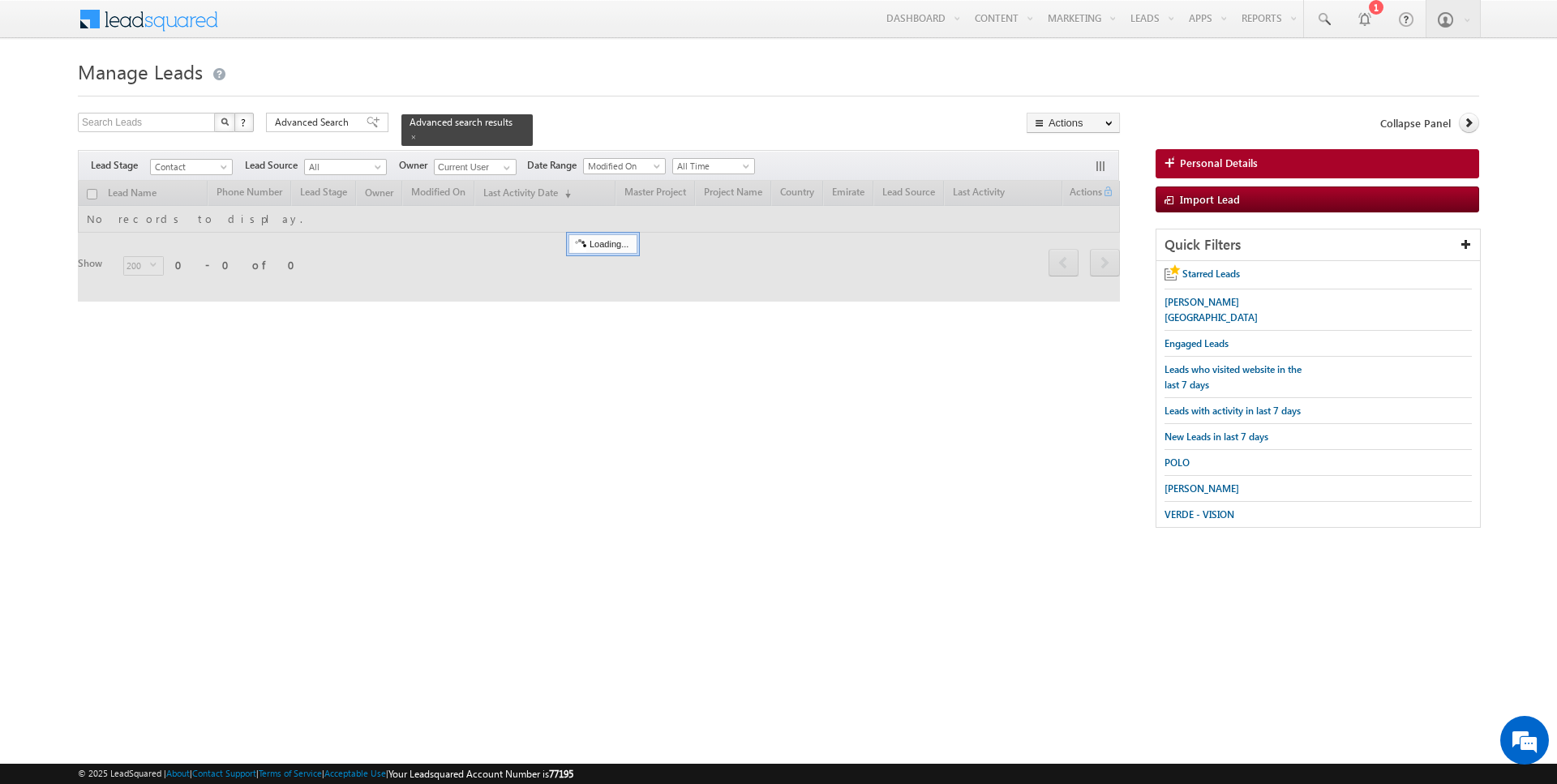
click at [92, 190] on input "checkbox" at bounding box center [92, 194] width 11 height 11
checkbox input "true"
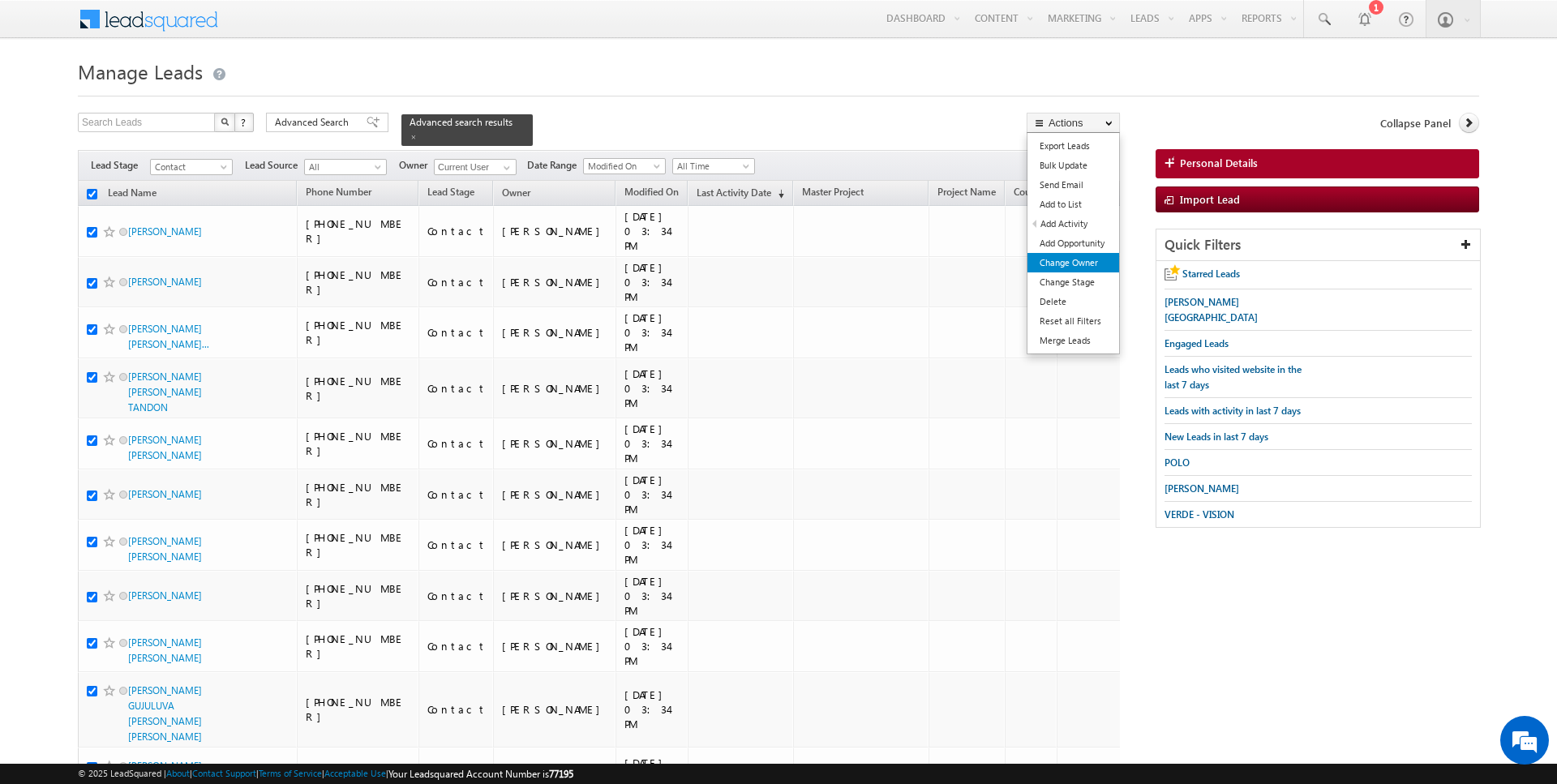
click at [1071, 256] on link "Change Owner" at bounding box center [1074, 262] width 92 height 20
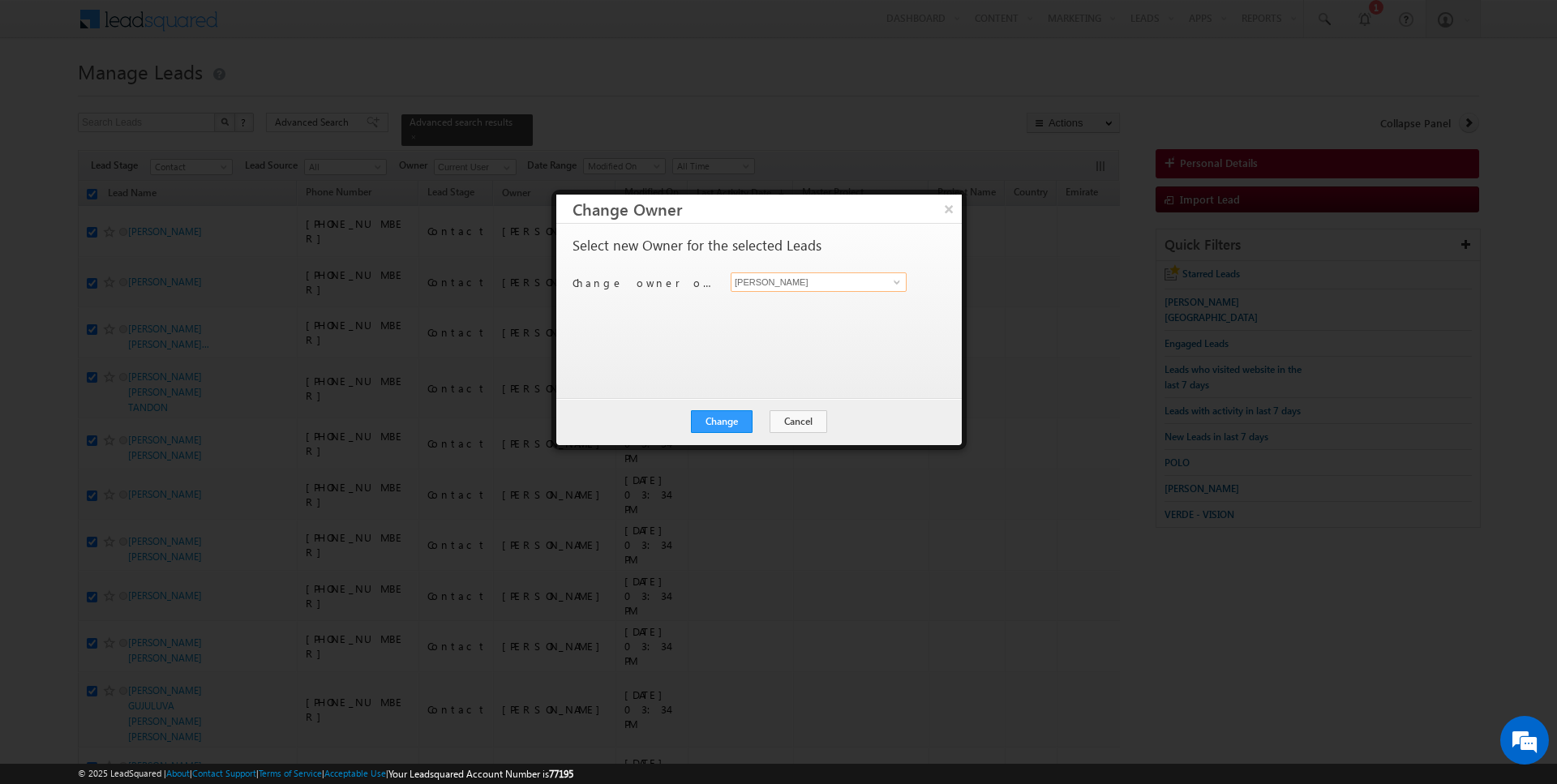
click at [788, 277] on input "[PERSON_NAME]" at bounding box center [819, 282] width 176 height 20
type input "[PERSON_NAME]"
click at [734, 421] on button "Change" at bounding box center [721, 422] width 62 height 23
click at [765, 417] on button "Close" at bounding box center [761, 422] width 52 height 23
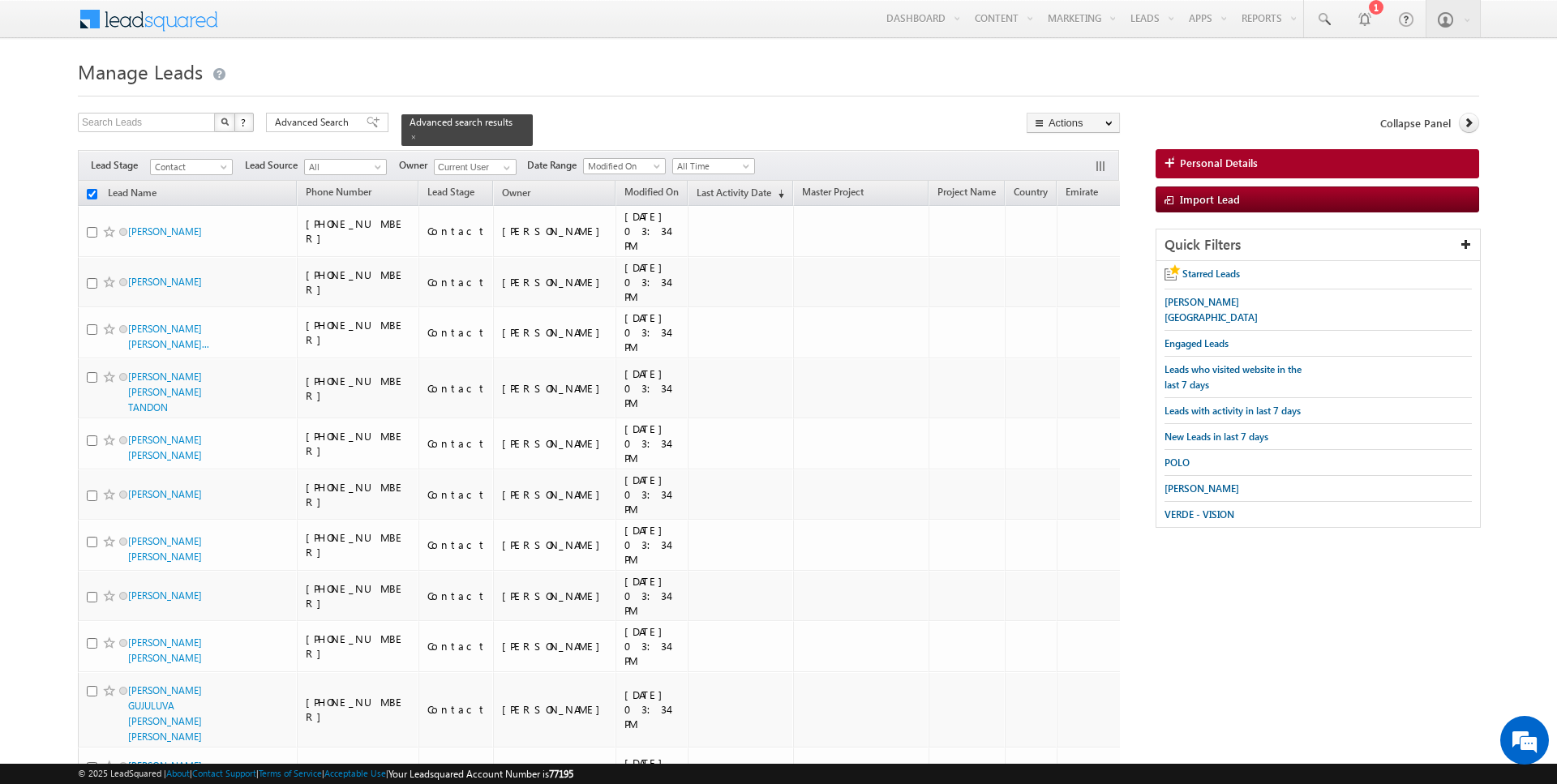
checkbox input "false"
